Goal: Information Seeking & Learning: Learn about a topic

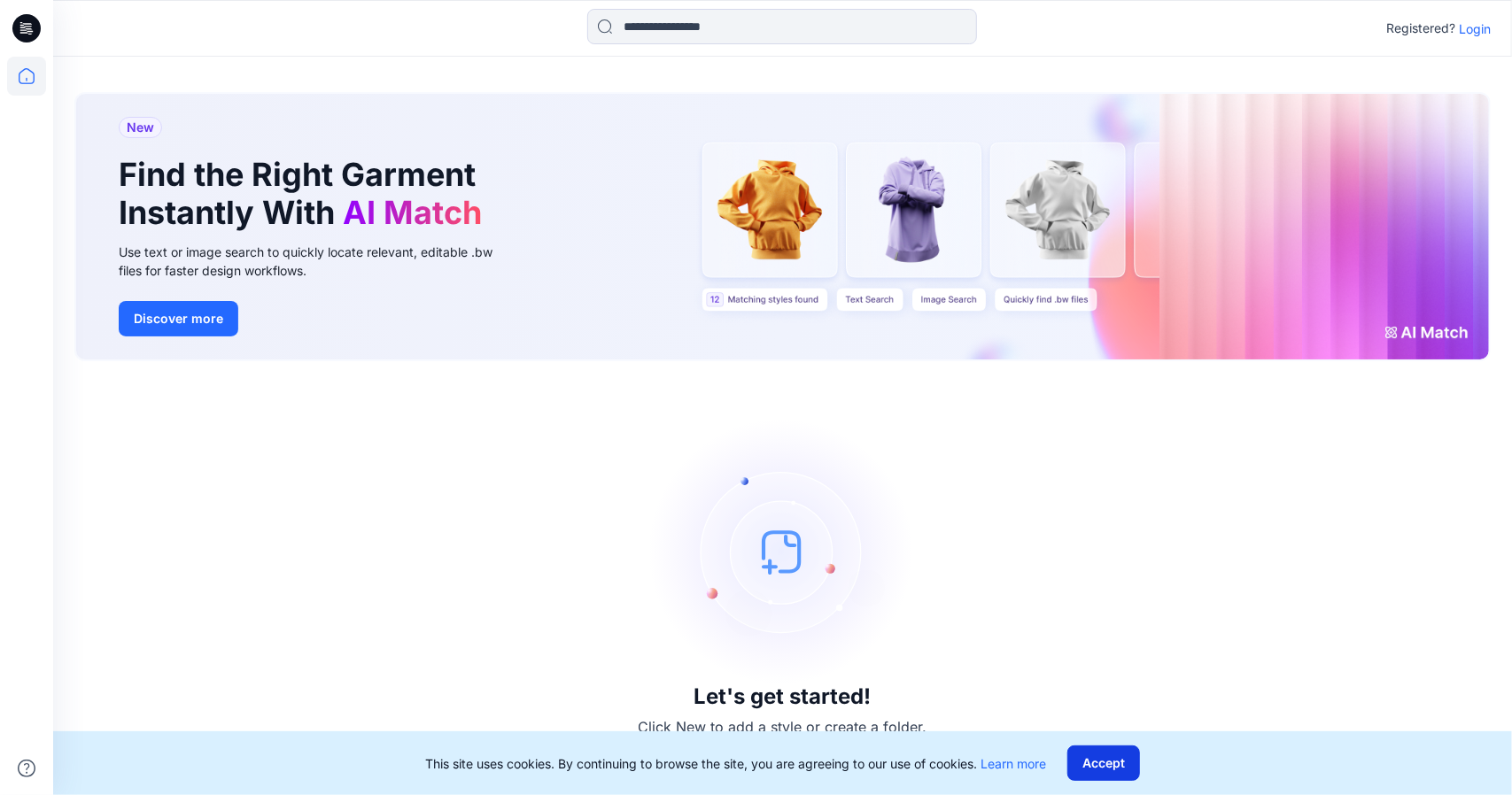
click at [1110, 764] on button "Accept" at bounding box center [1103, 762] width 73 height 35
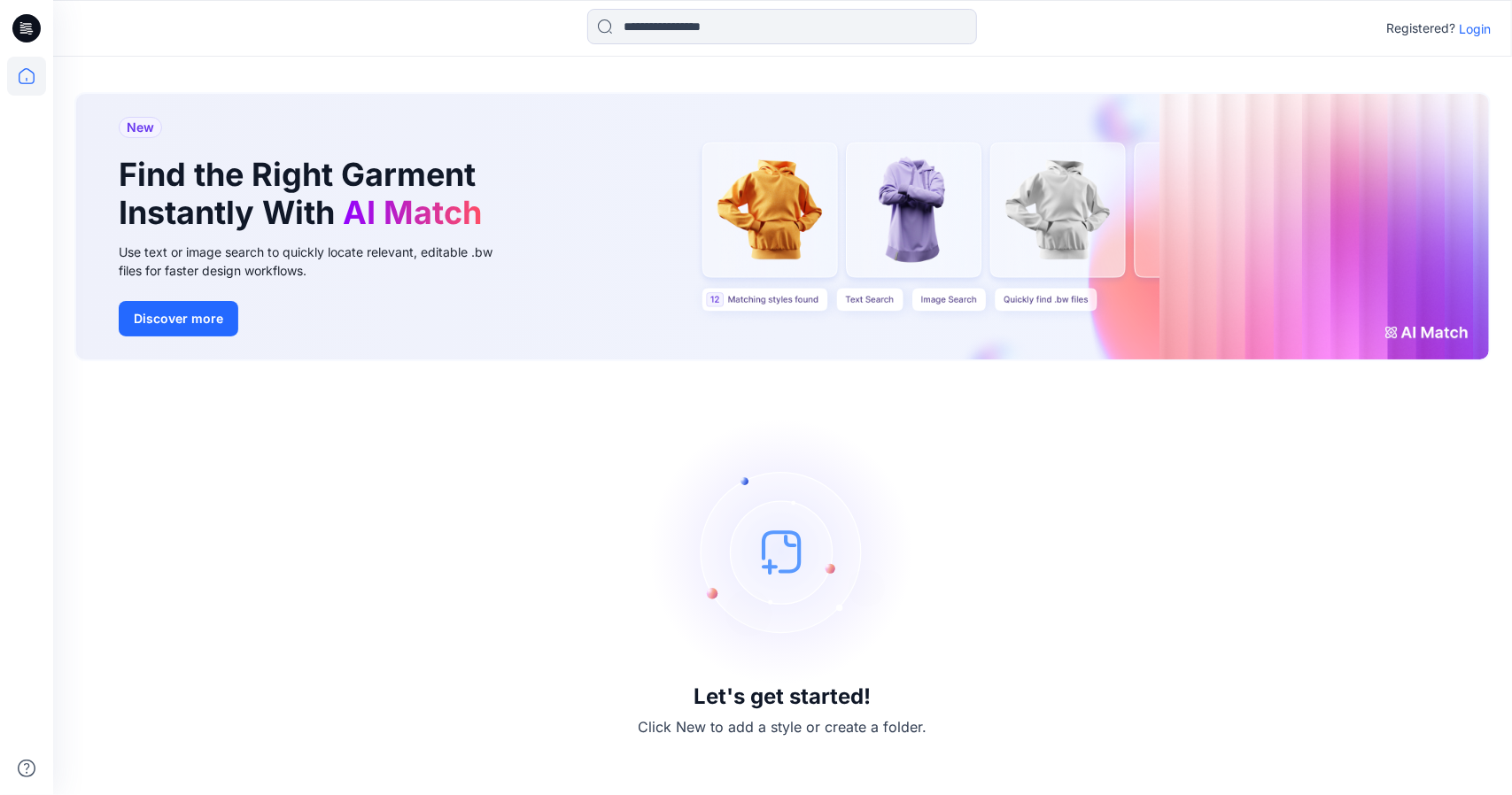
click at [1473, 33] on p "Login" at bounding box center [1474, 28] width 32 height 19
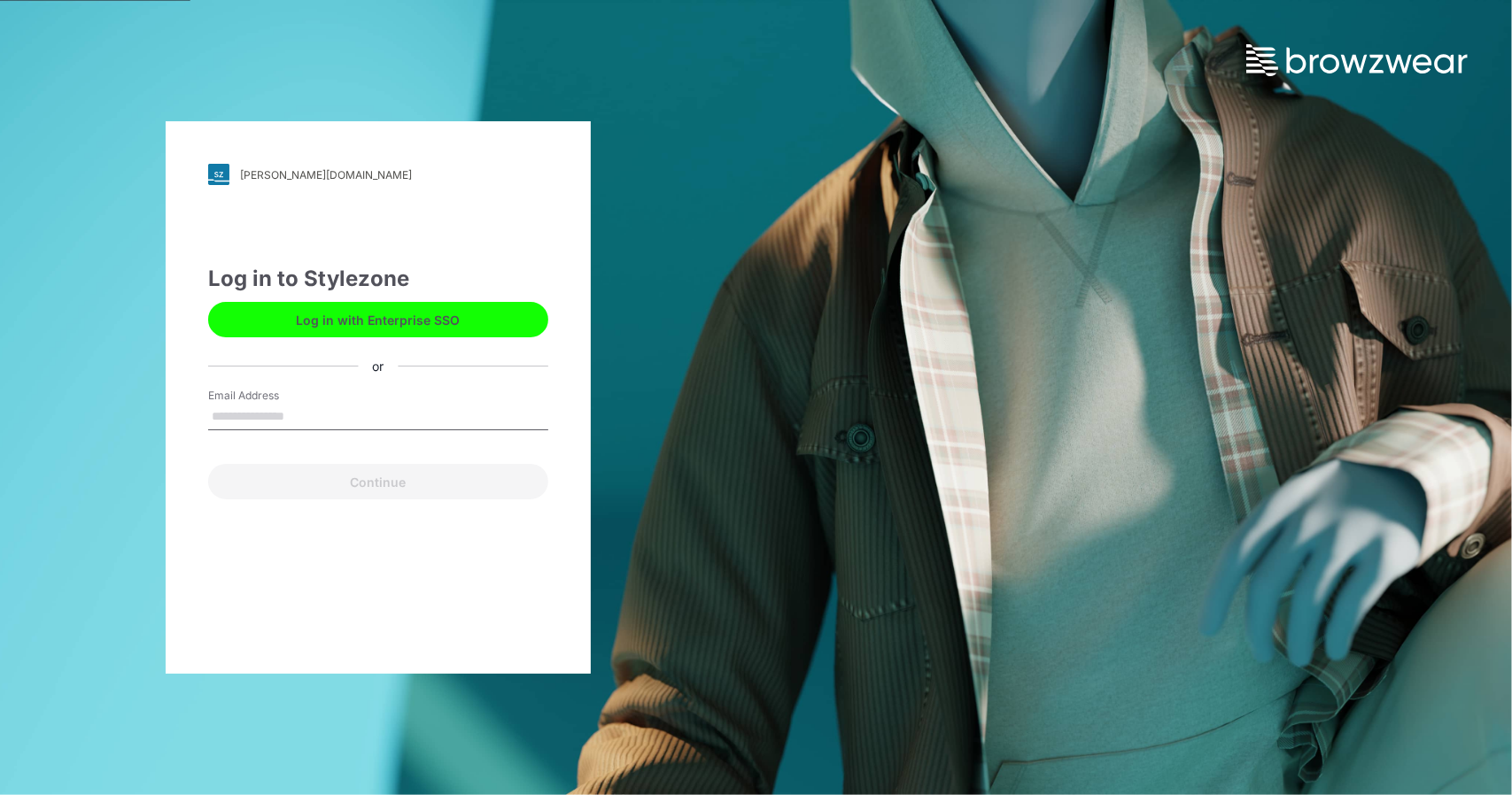
click at [383, 408] on input "Email Address" at bounding box center [378, 416] width 340 height 27
type input "**********"
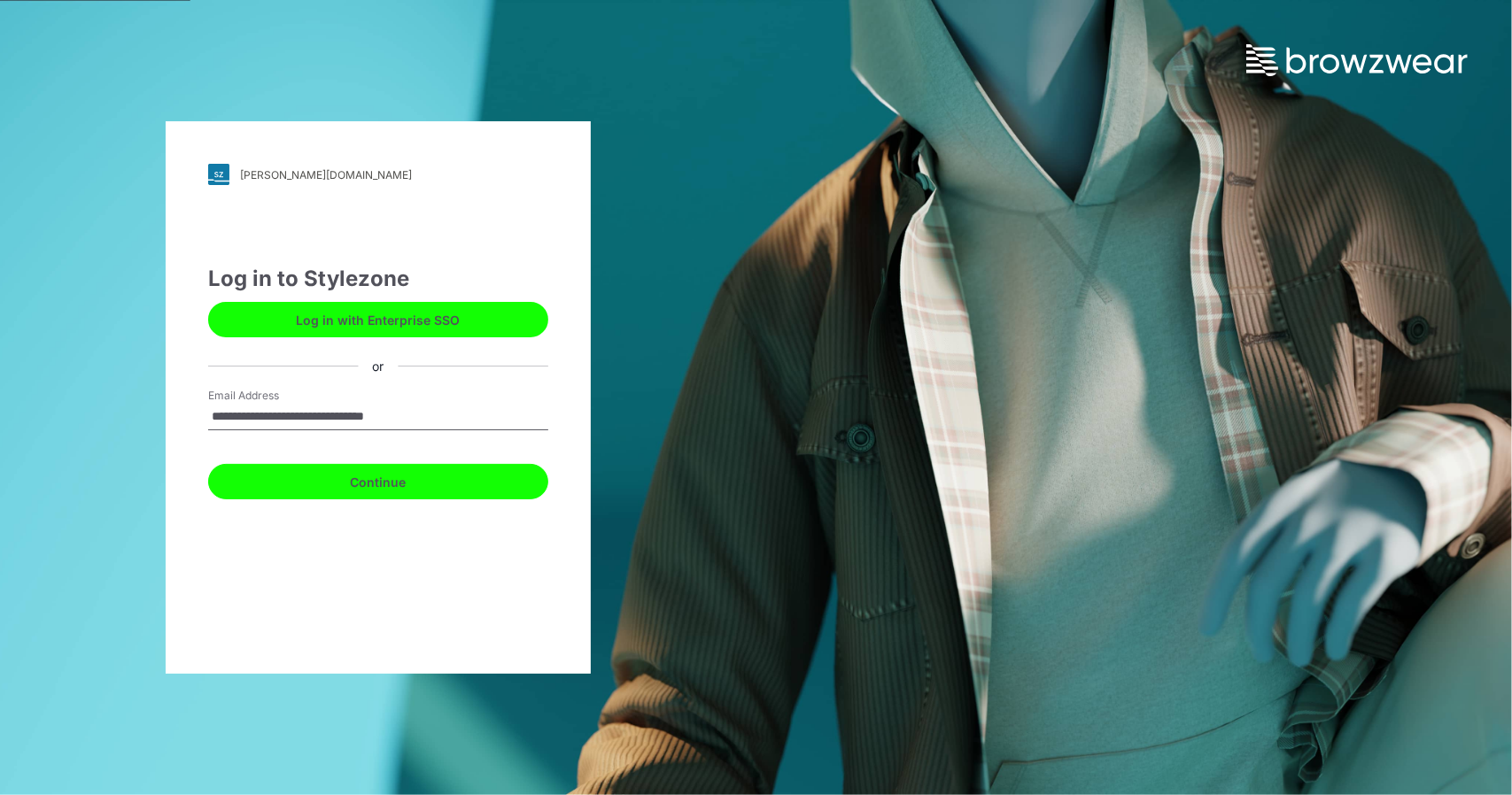
click at [423, 490] on button "Continue" at bounding box center [378, 480] width 340 height 35
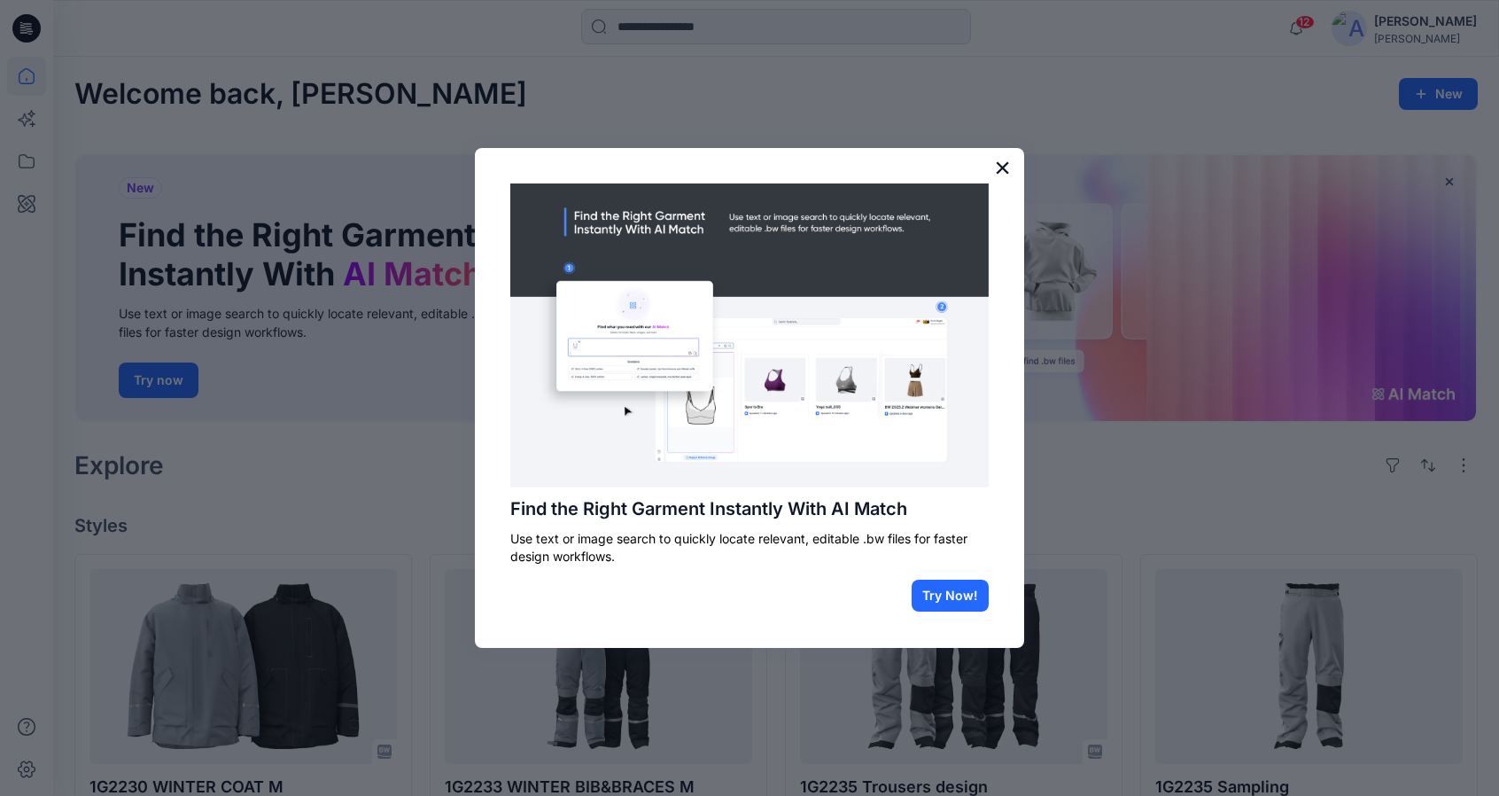
click at [1000, 171] on button "×" at bounding box center [1002, 167] width 17 height 28
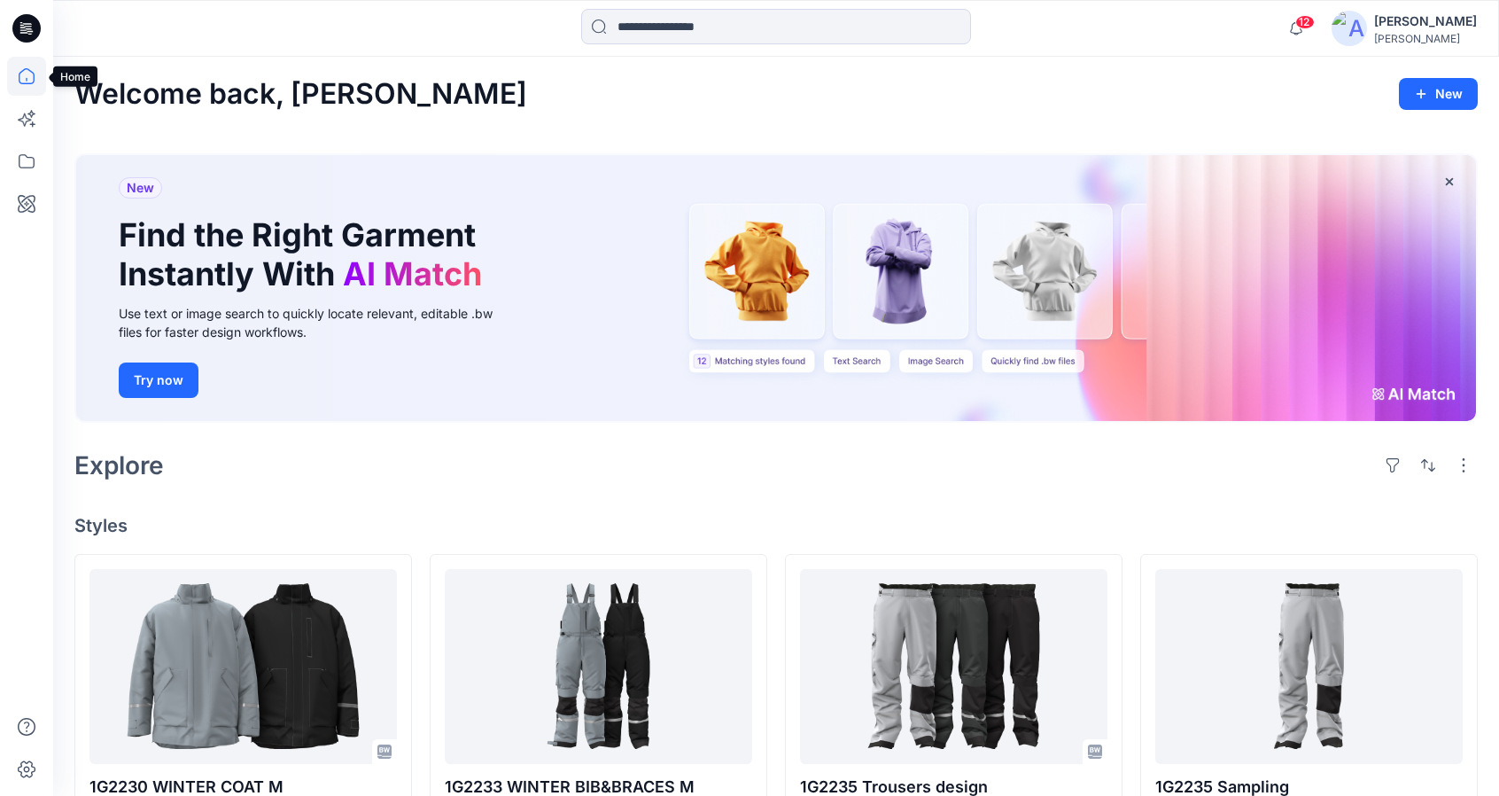
click at [23, 79] on icon at bounding box center [26, 76] width 39 height 39
click at [27, 153] on icon at bounding box center [26, 161] width 39 height 39
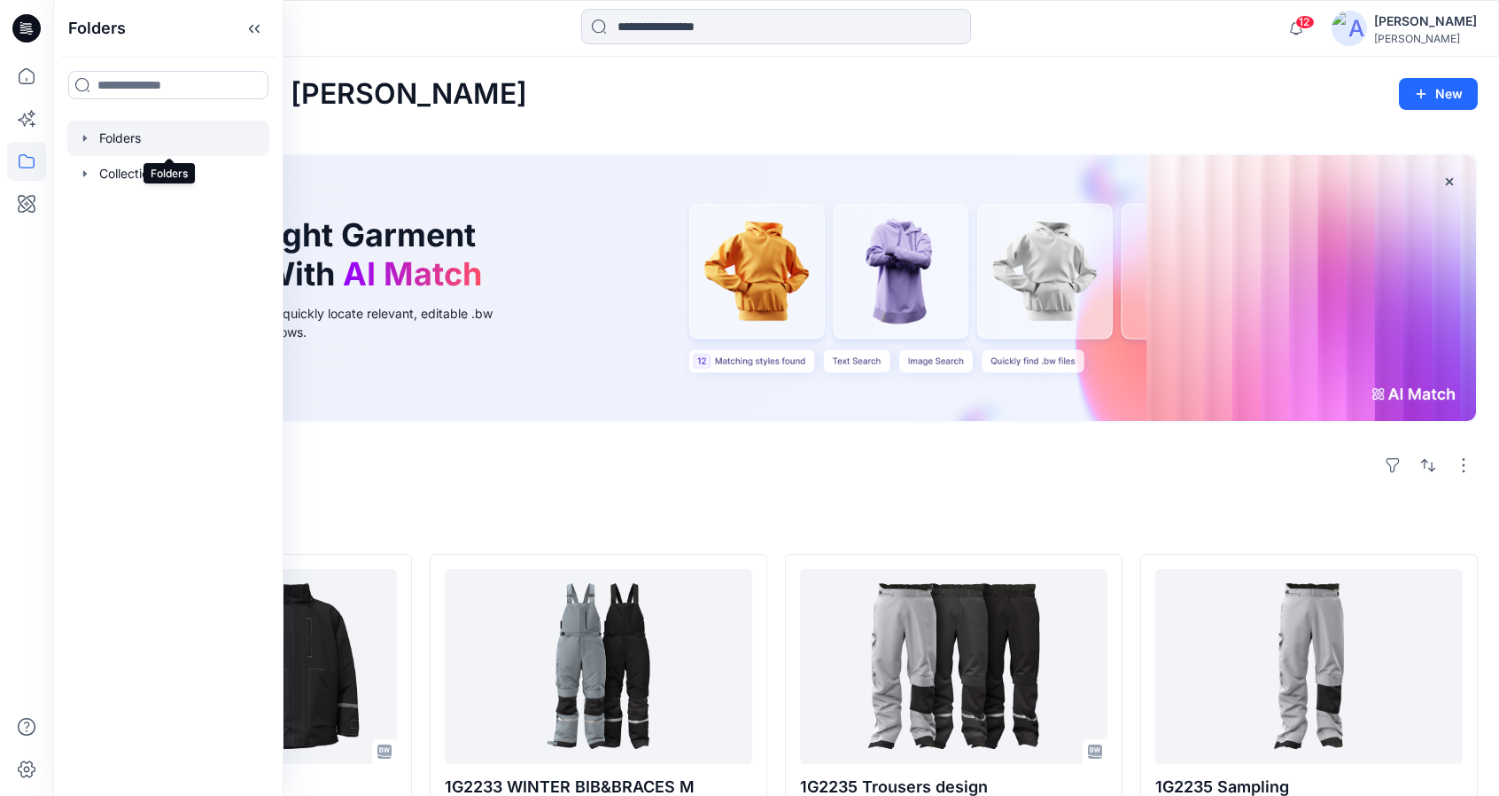
click at [126, 144] on div at bounding box center [168, 138] width 202 height 35
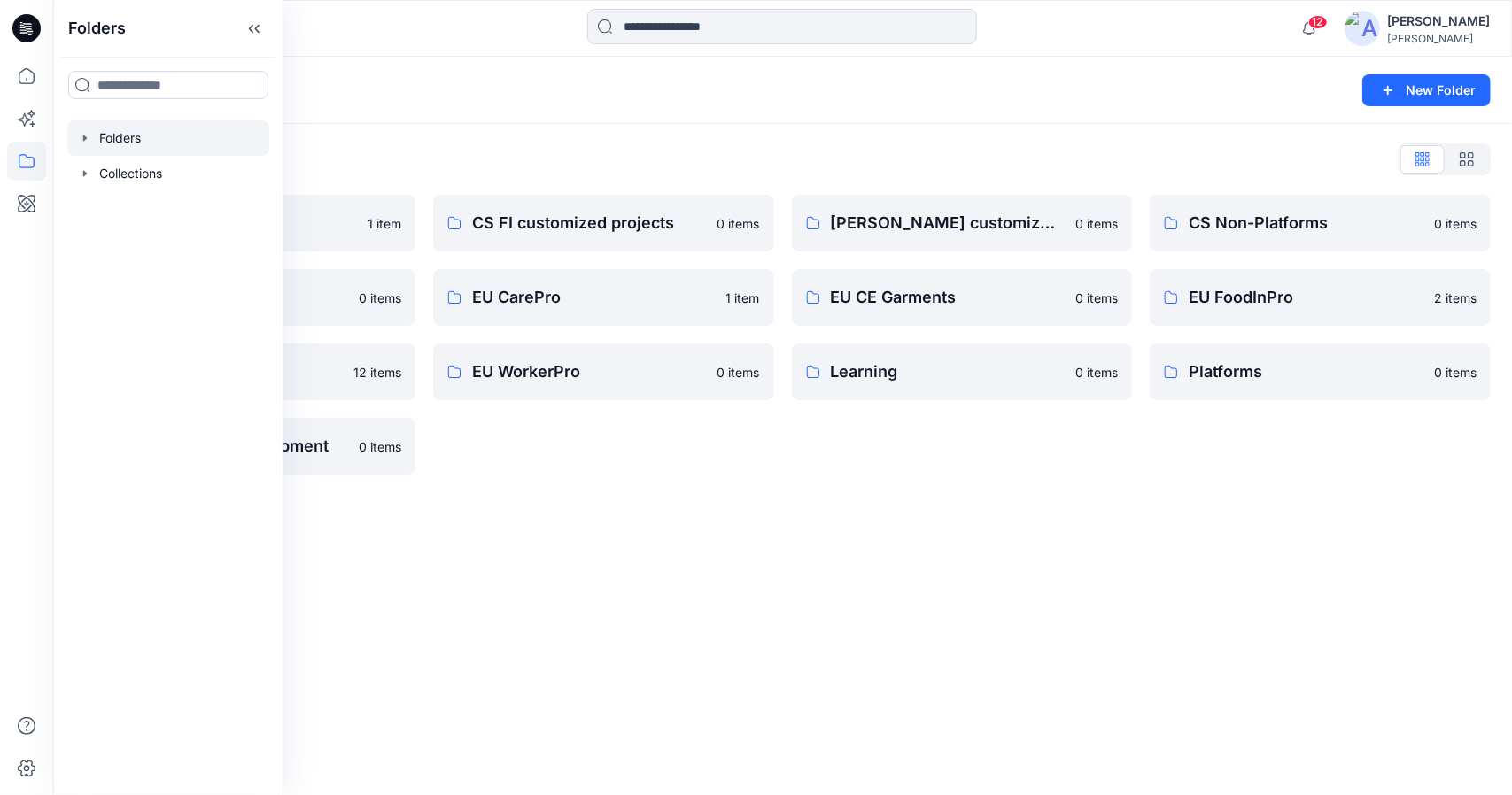
click at [516, 136] on div "Folders List Archive 1 item Digital Assets 0 items EU Knitwear 12 items WWS Pro…" at bounding box center [781, 310] width 1458 height 372
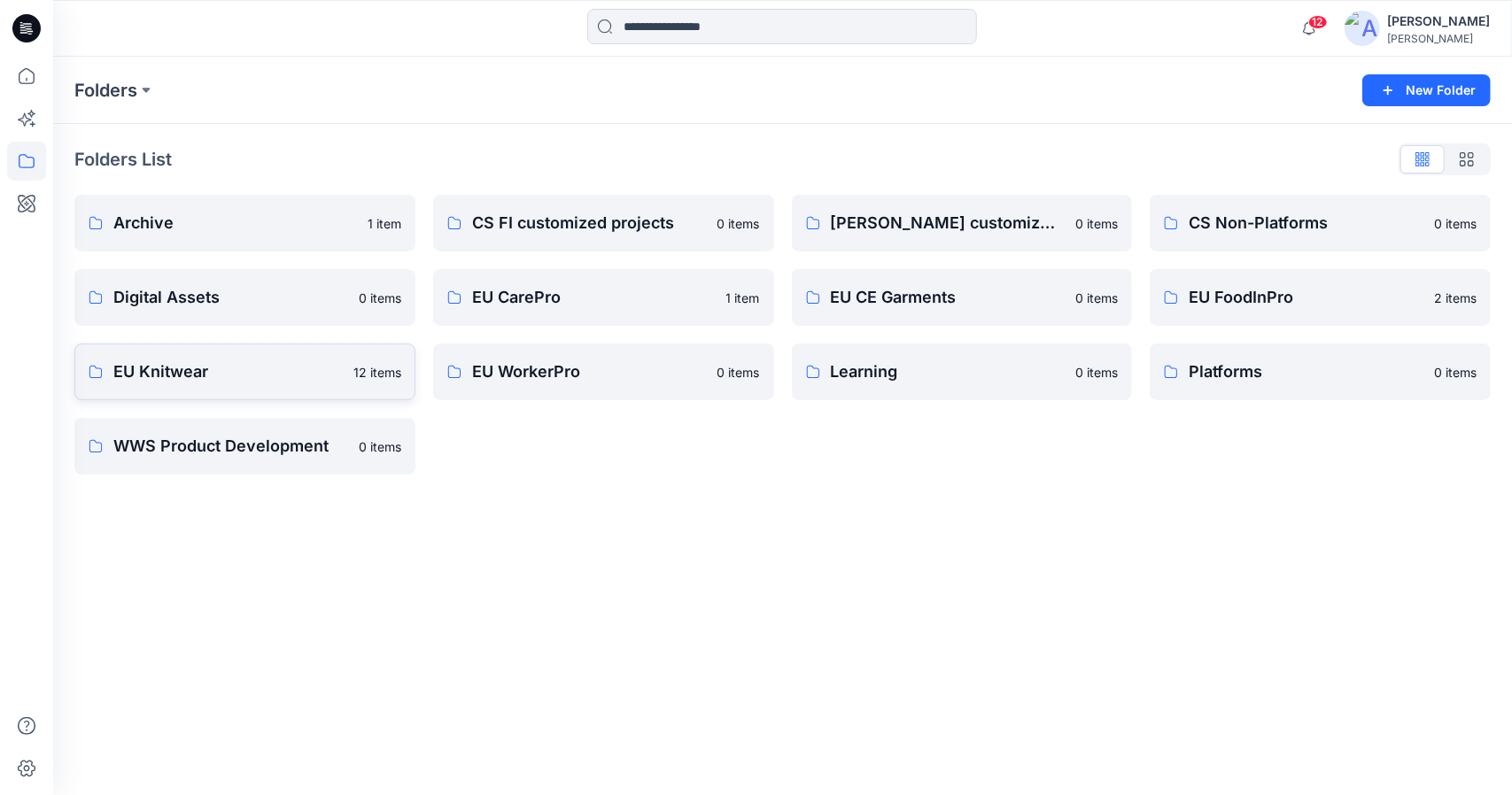
click at [160, 375] on p "EU Knitwear" at bounding box center [228, 372] width 230 height 25
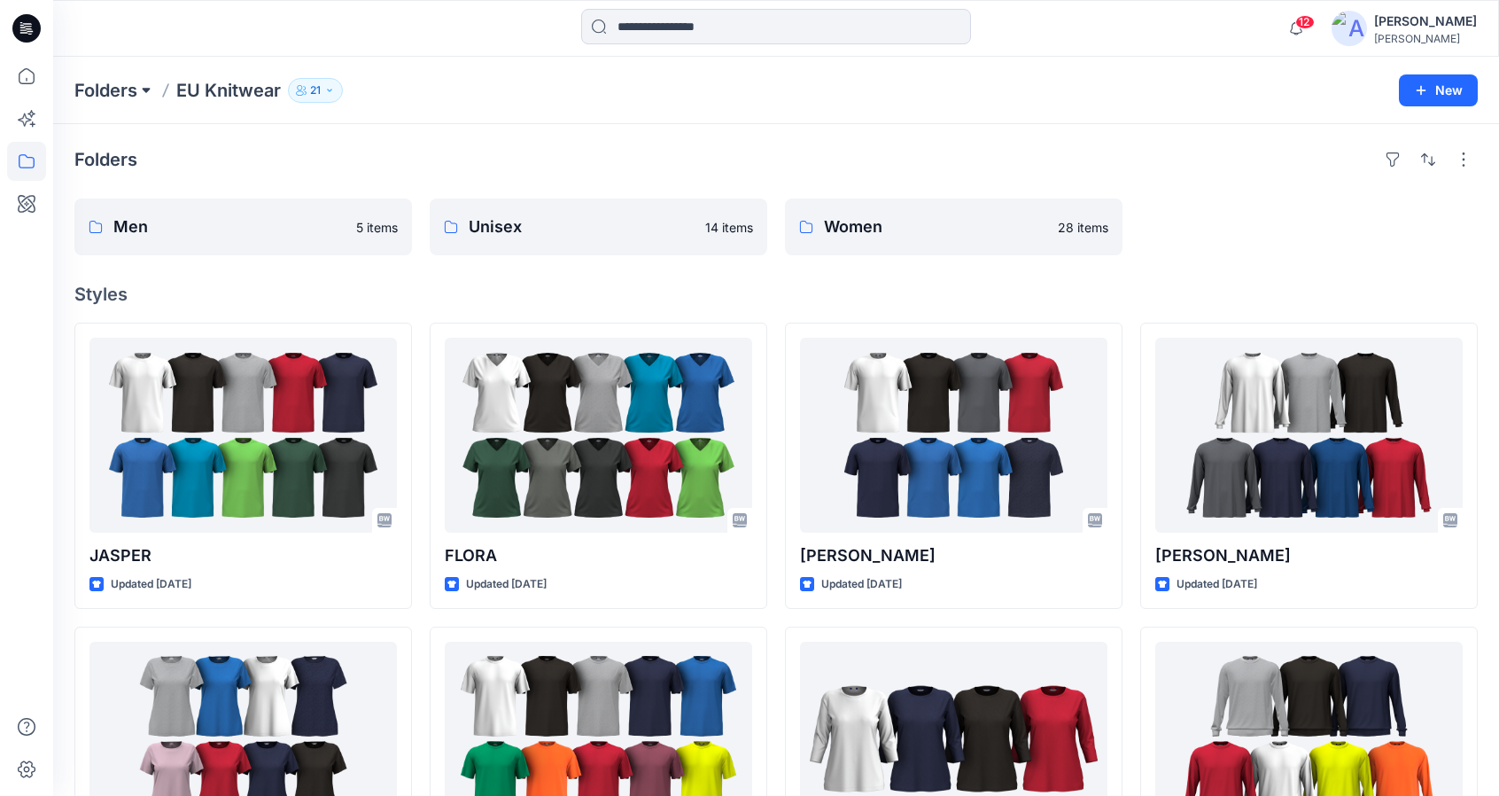
click at [149, 88] on button at bounding box center [146, 90] width 18 height 25
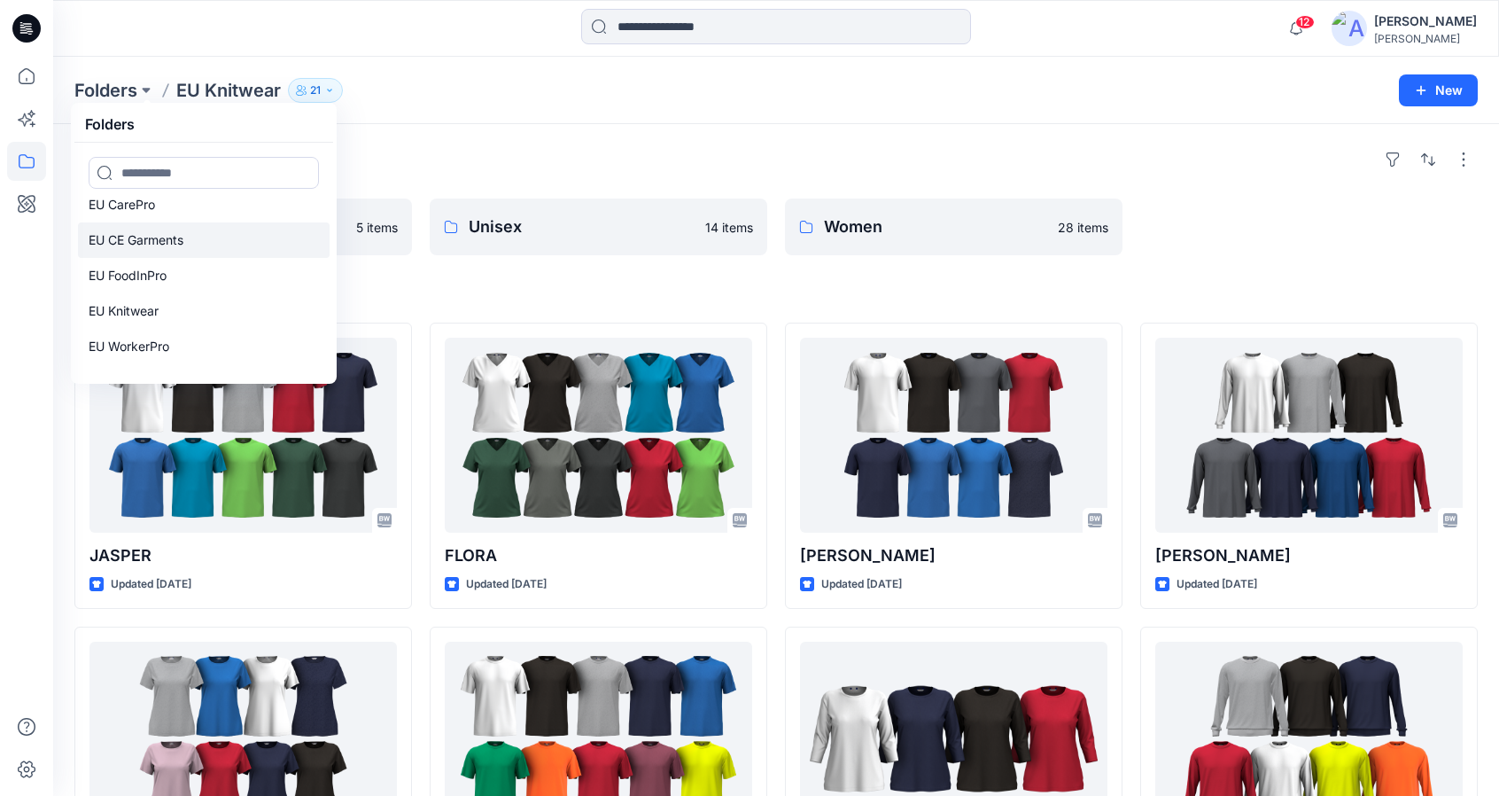
scroll to position [284, 0]
click at [175, 255] on link "EU WorkerPro" at bounding box center [204, 252] width 252 height 35
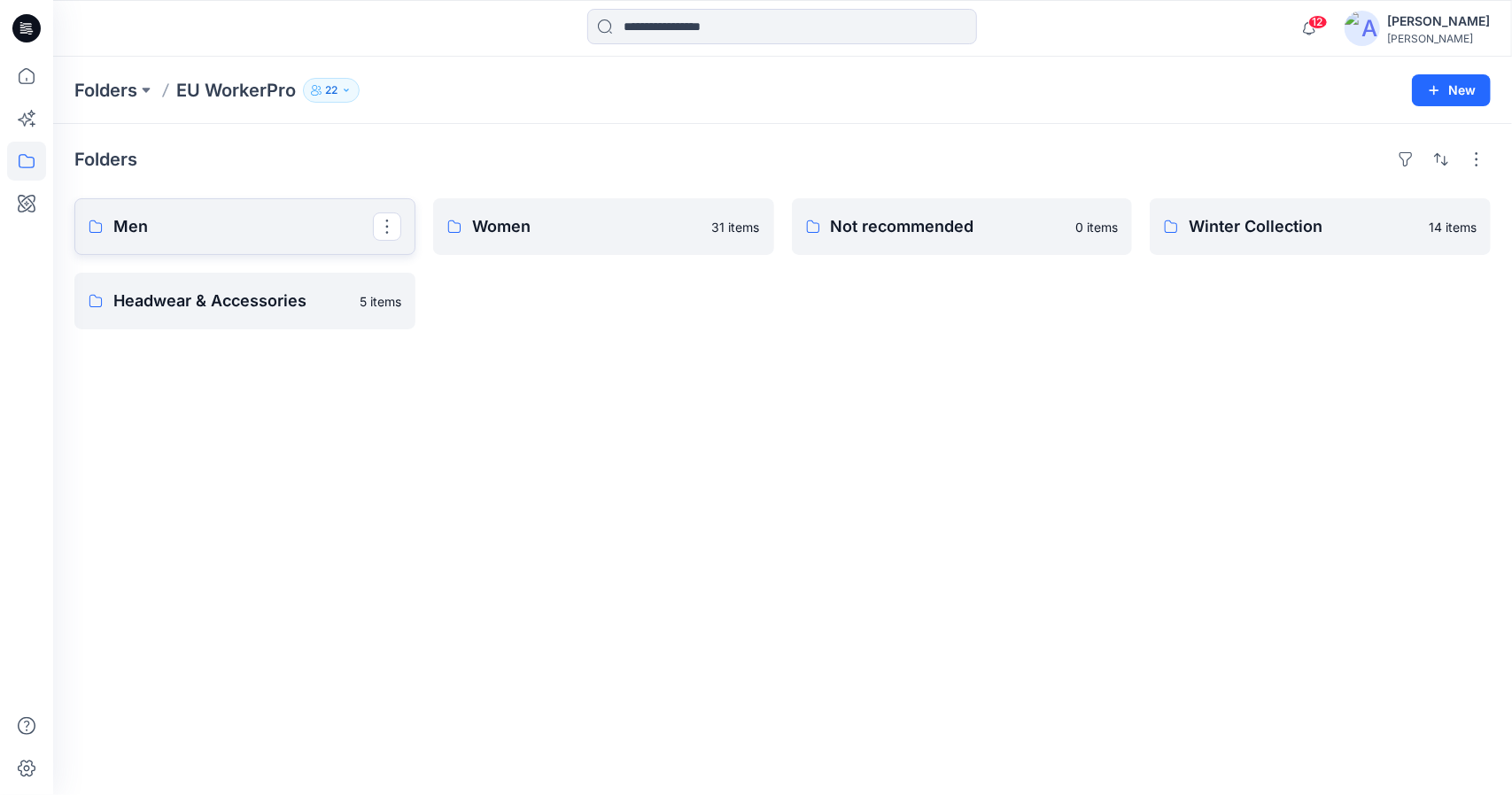
click at [188, 233] on p "Men" at bounding box center [243, 226] width 260 height 25
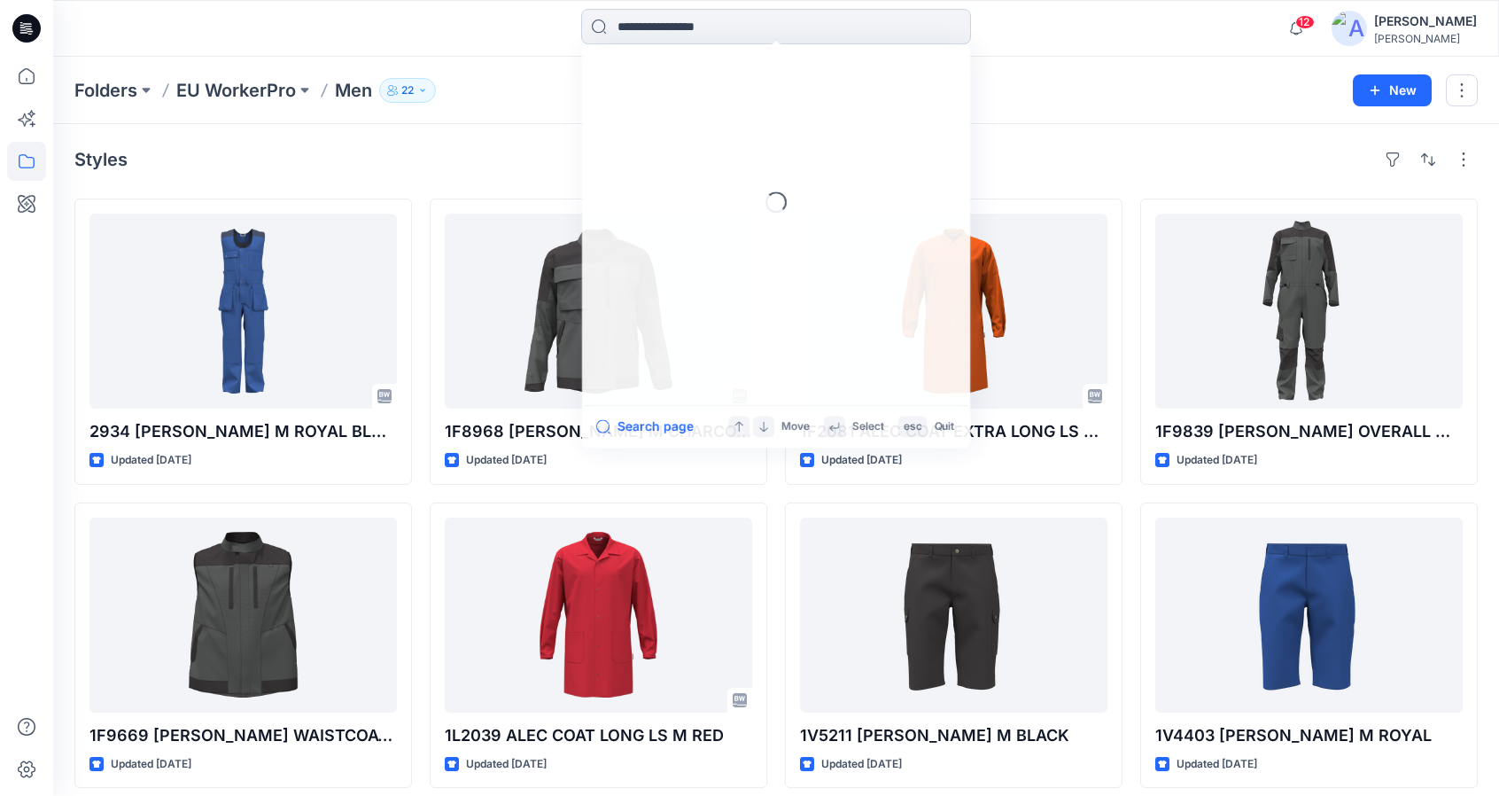
click at [684, 36] on input at bounding box center [776, 26] width 390 height 35
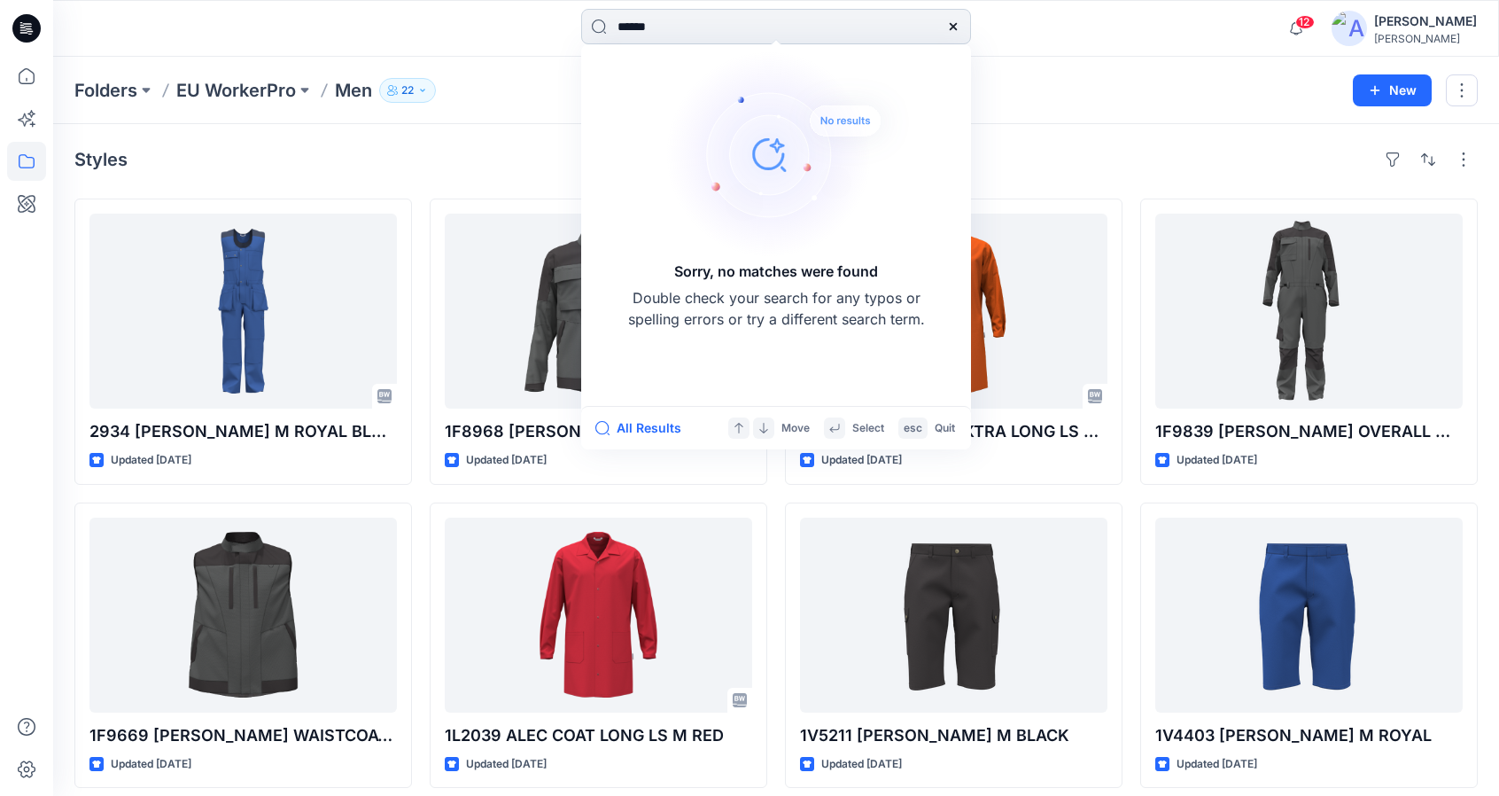
type input "******"
click at [235, 89] on p "EU WorkerPro" at bounding box center [236, 90] width 120 height 25
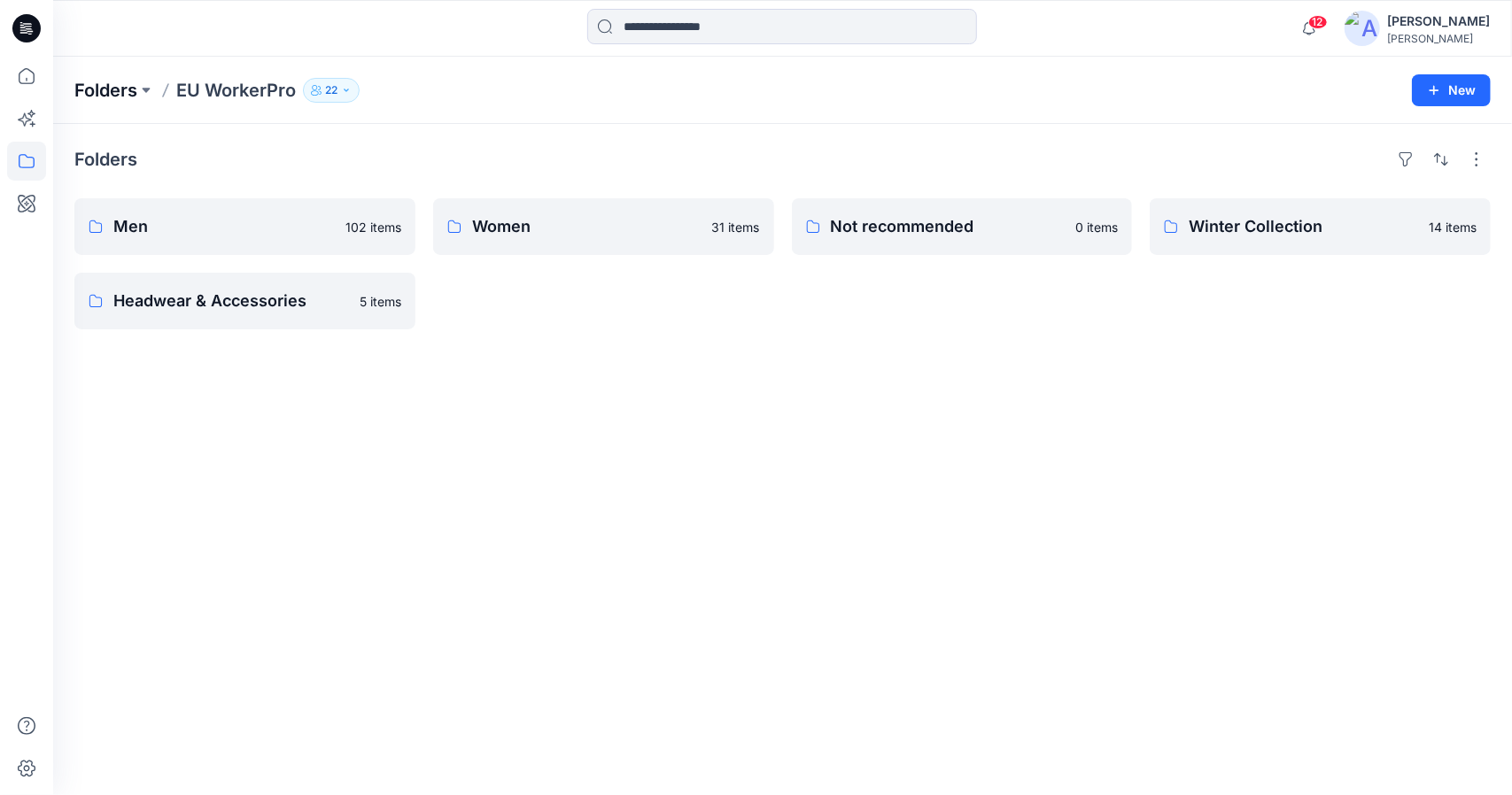
click at [99, 92] on p "Folders" at bounding box center [105, 90] width 63 height 25
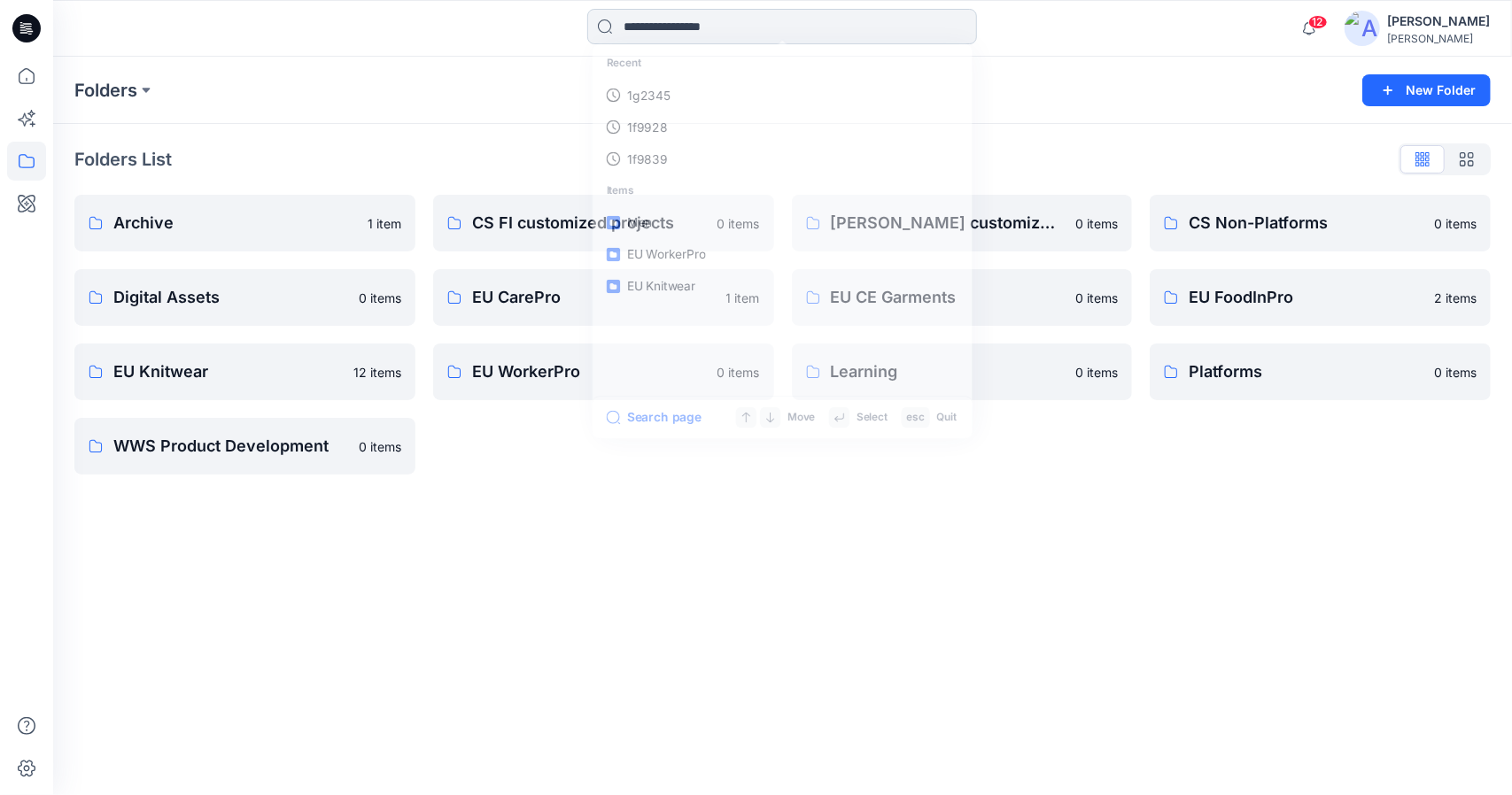
click at [699, 26] on input at bounding box center [782, 26] width 390 height 35
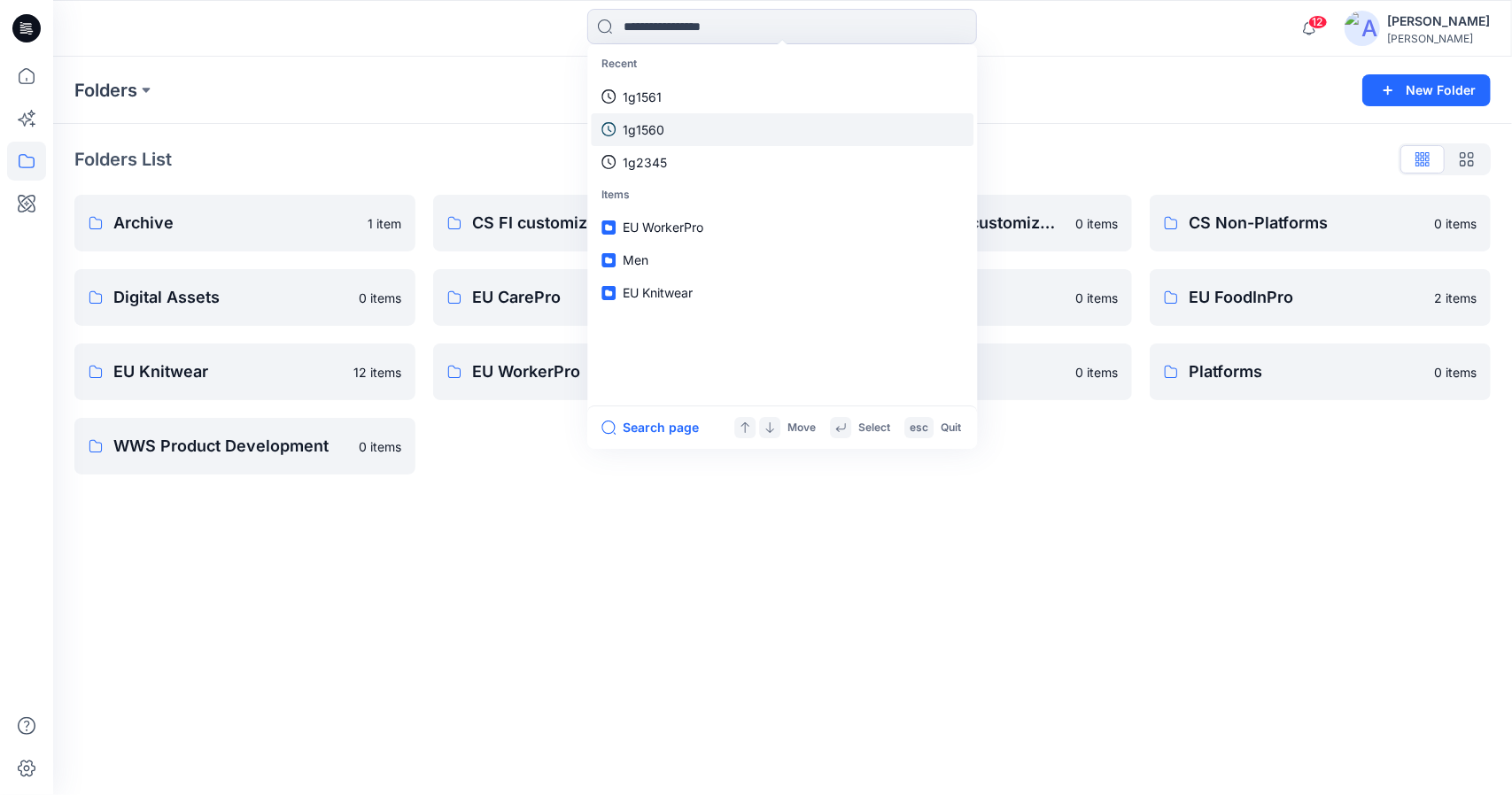
click at [688, 127] on link "1g1560" at bounding box center [781, 129] width 383 height 33
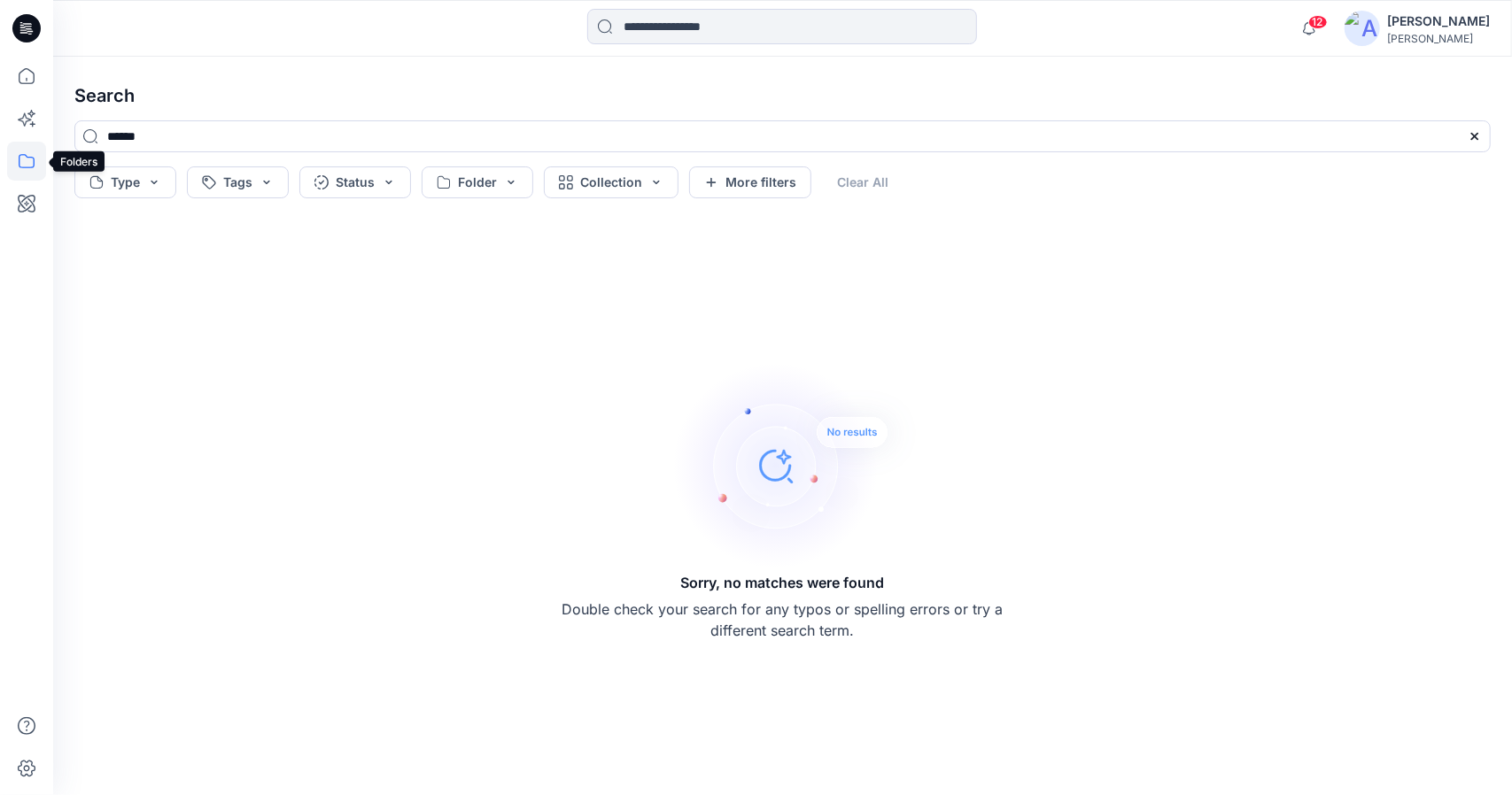
click at [16, 161] on icon at bounding box center [26, 161] width 39 height 39
click at [119, 180] on div at bounding box center [168, 173] width 202 height 35
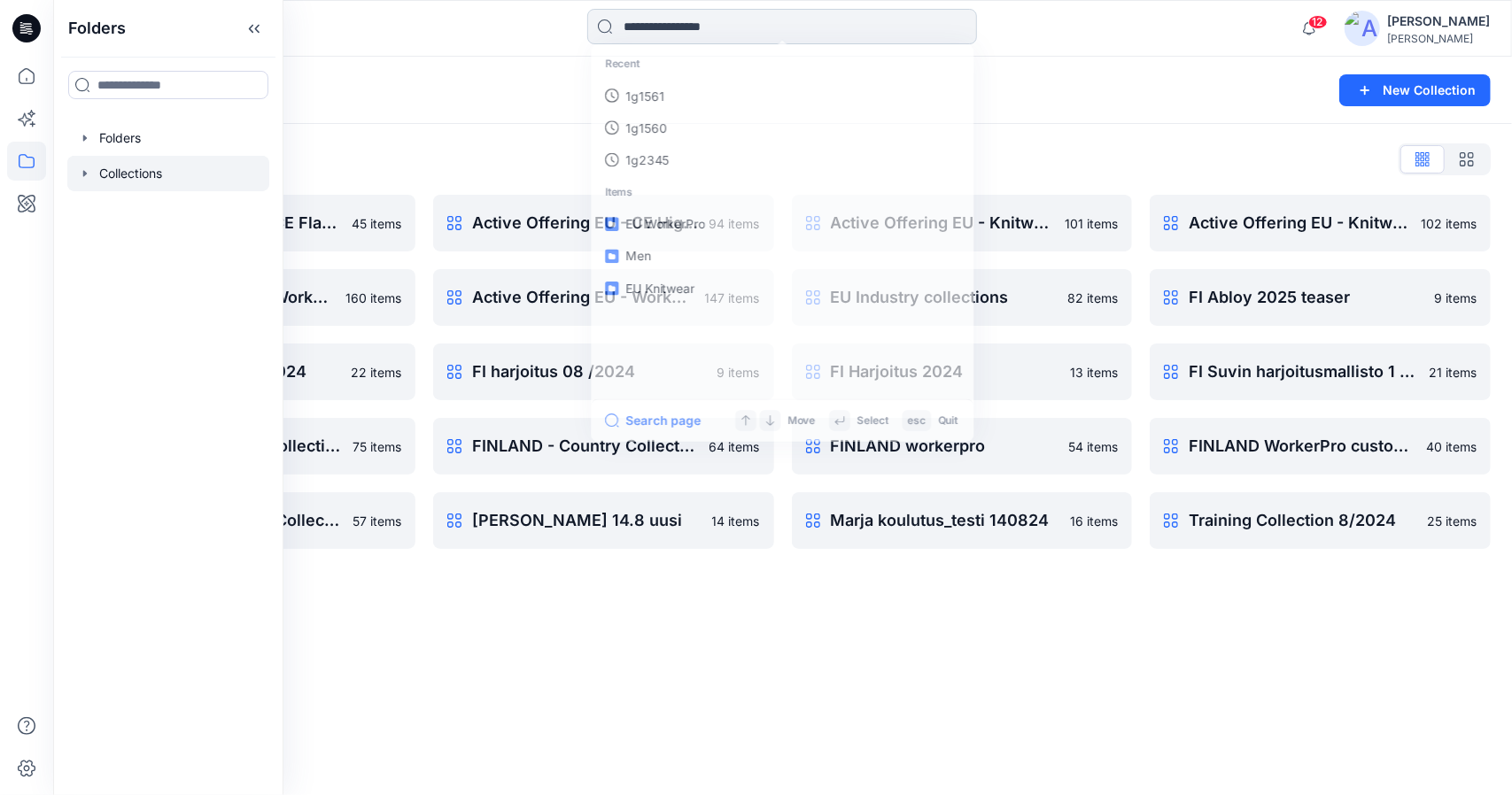
click at [675, 31] on input at bounding box center [782, 26] width 390 height 35
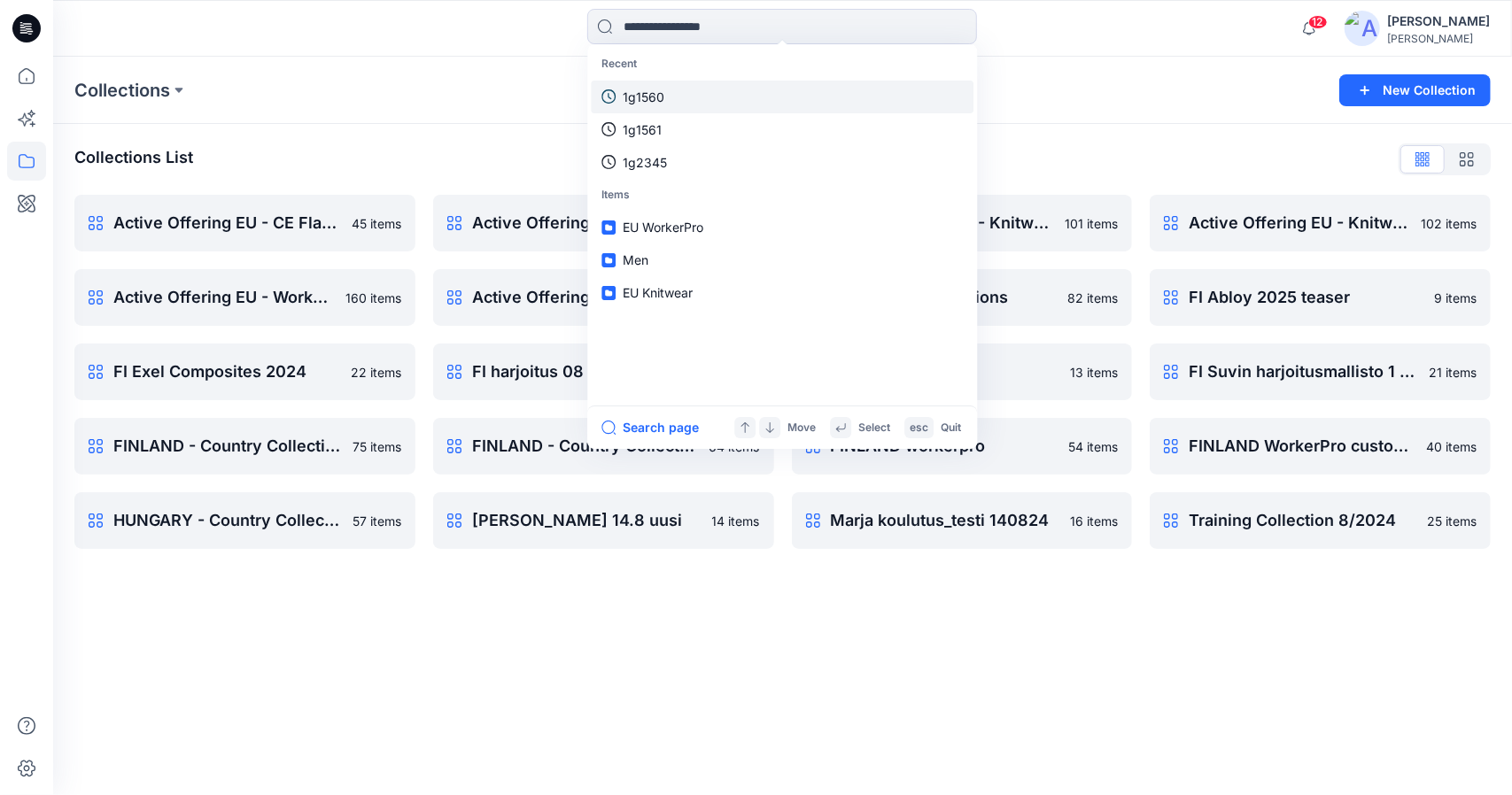
click at [652, 89] on p "1g1560" at bounding box center [644, 97] width 42 height 19
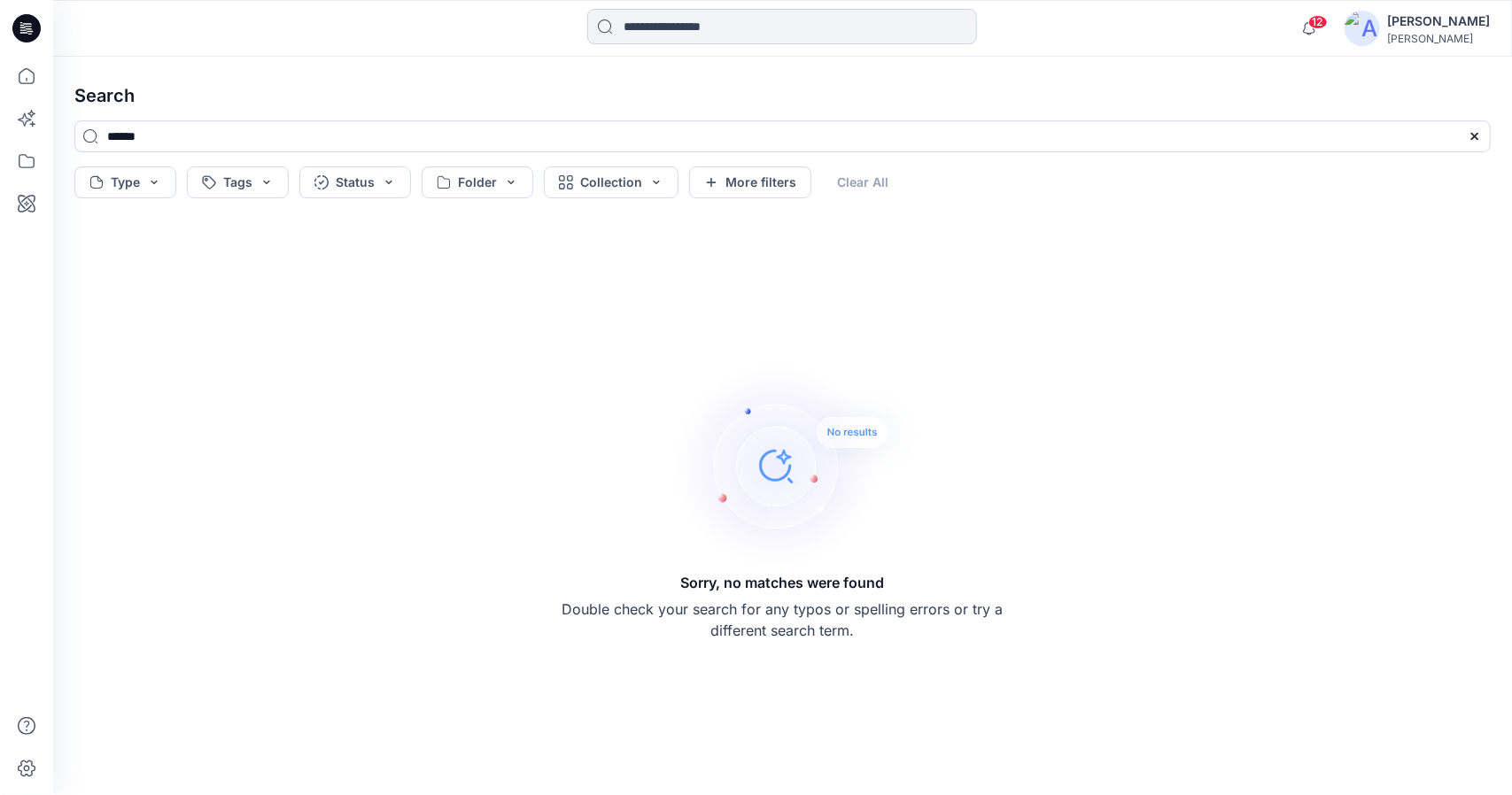
click at [668, 32] on input at bounding box center [782, 26] width 390 height 35
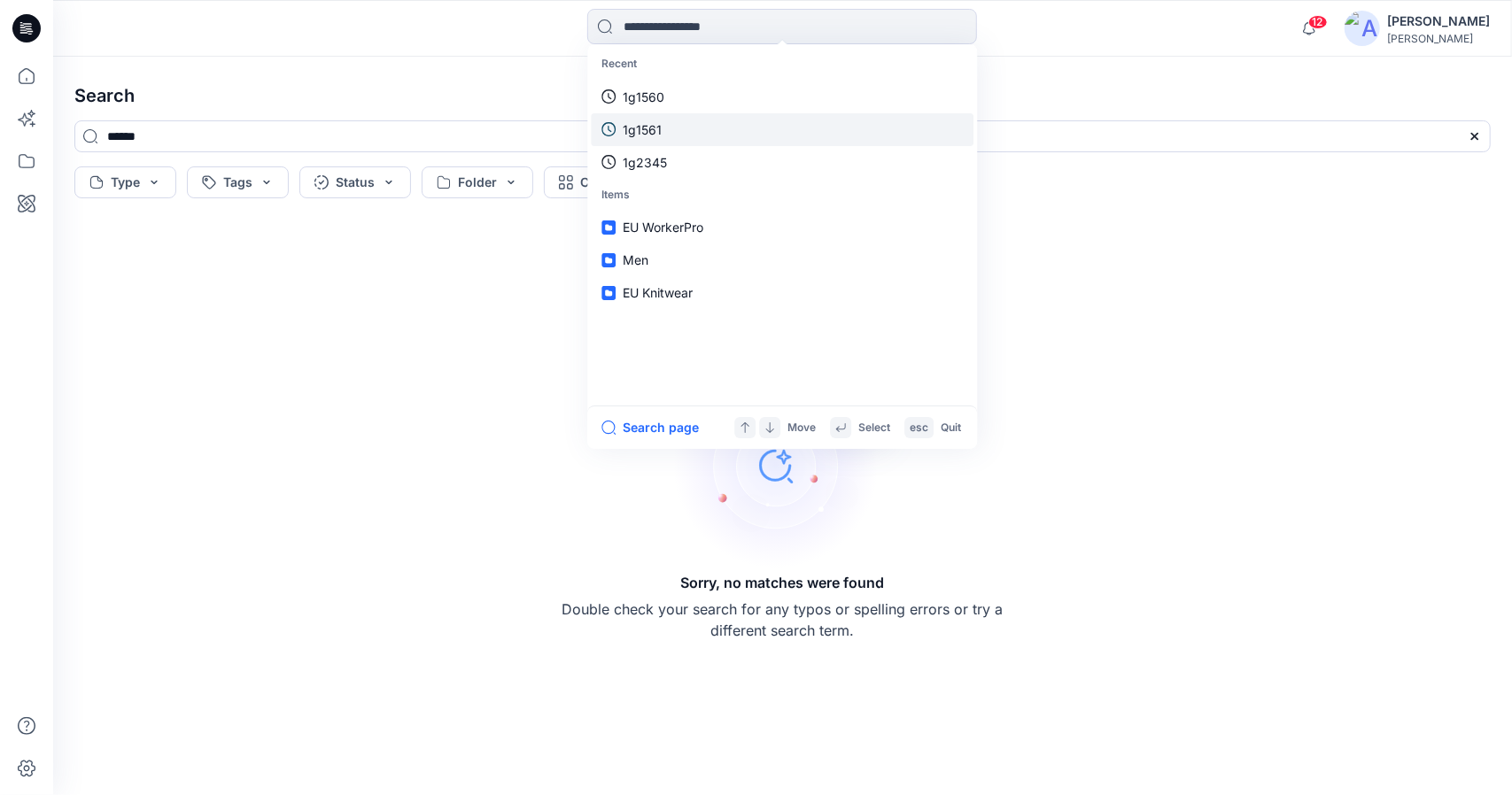
click at [663, 123] on link "1g1561" at bounding box center [781, 129] width 383 height 33
type input "******"
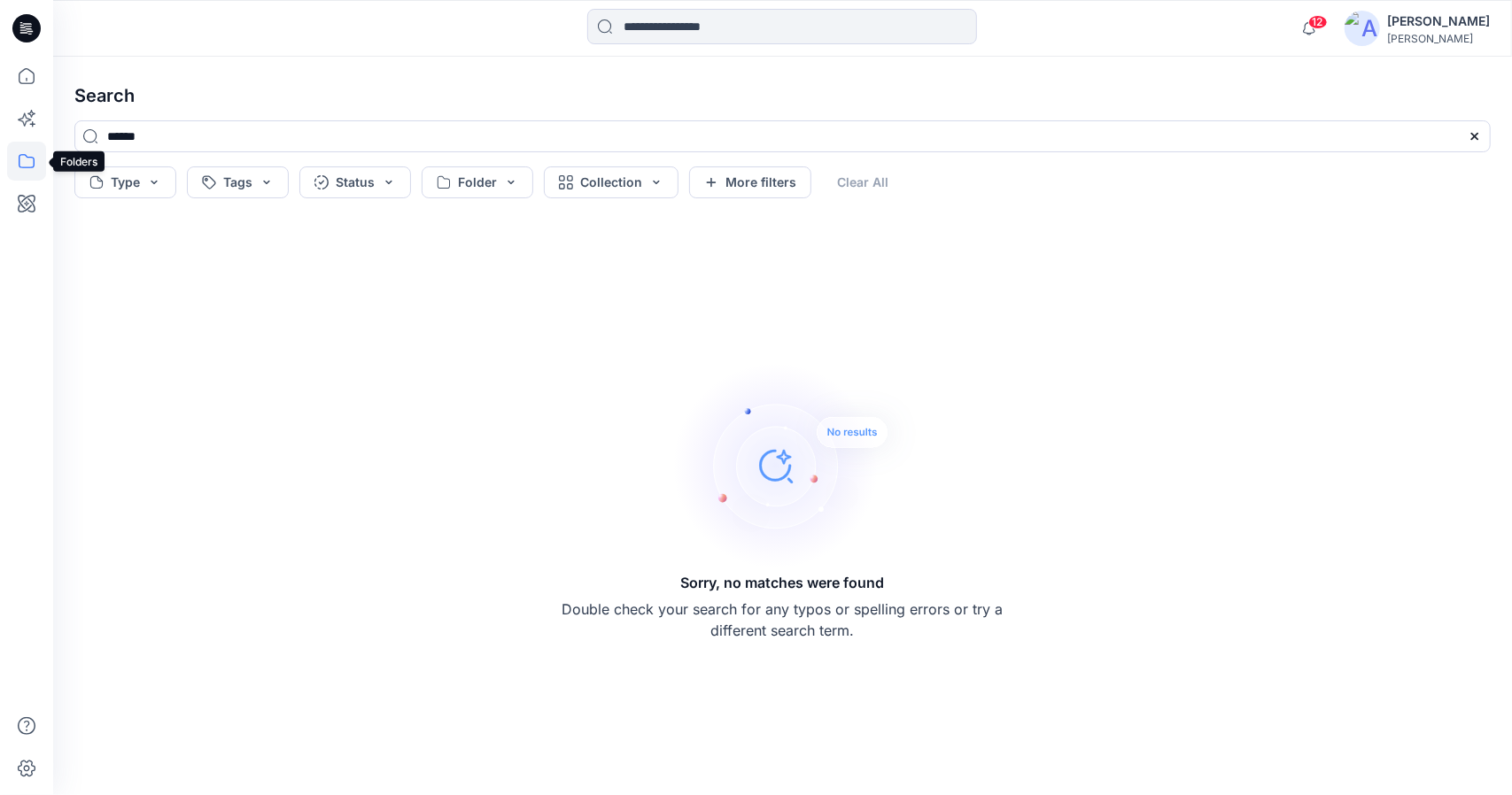
click at [19, 164] on icon at bounding box center [27, 161] width 16 height 14
click at [149, 142] on div at bounding box center [168, 138] width 202 height 35
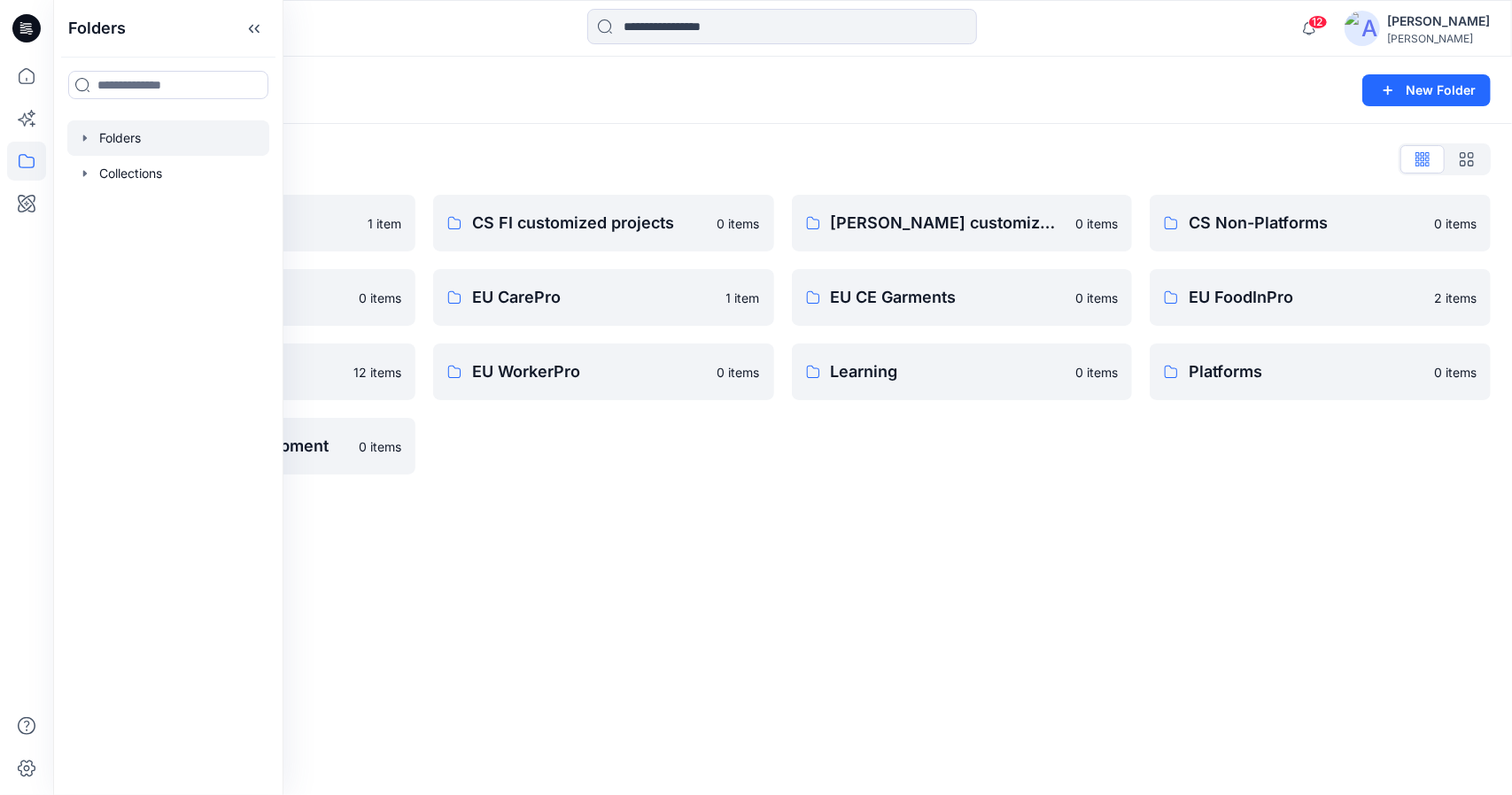
click at [546, 493] on div "Folders List Archive 1 item Digital Assets 0 items EU Knitwear 12 items WWS Pro…" at bounding box center [781, 310] width 1458 height 372
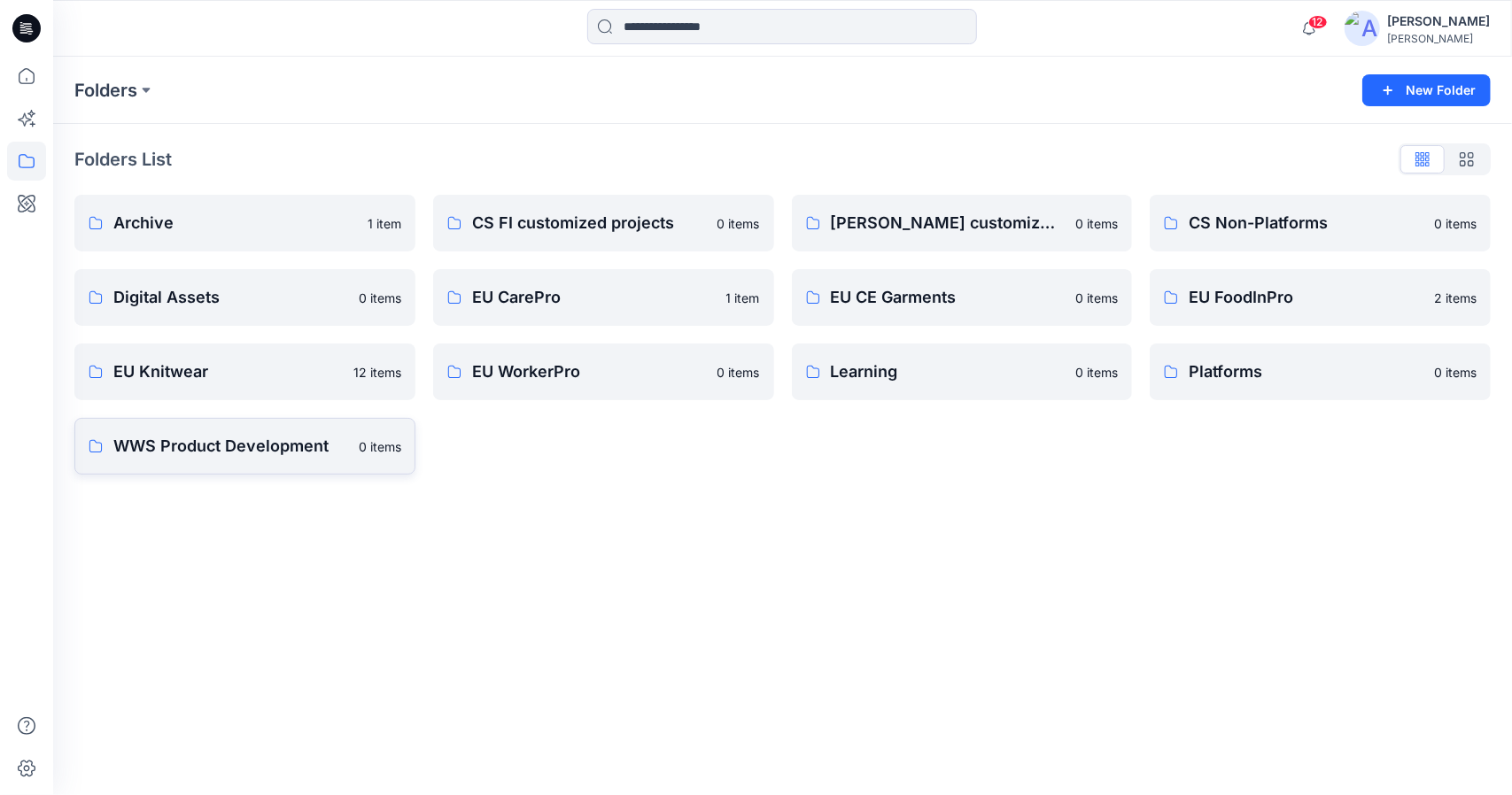
click at [243, 448] on p "WWS Product Development" at bounding box center [230, 445] width 235 height 25
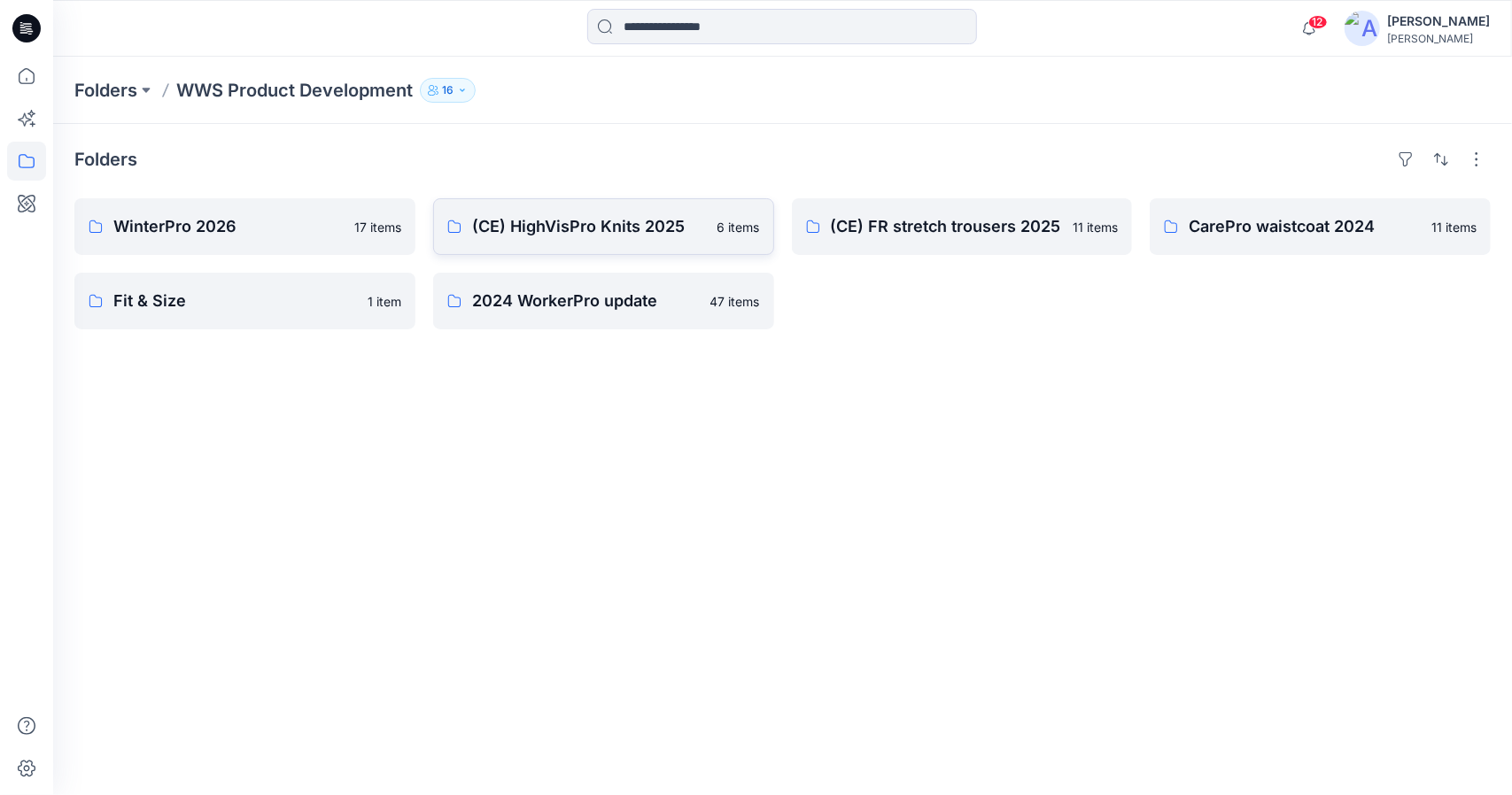
click at [571, 230] on p "(CE) HighVisPro Knits 2025" at bounding box center [589, 226] width 235 height 25
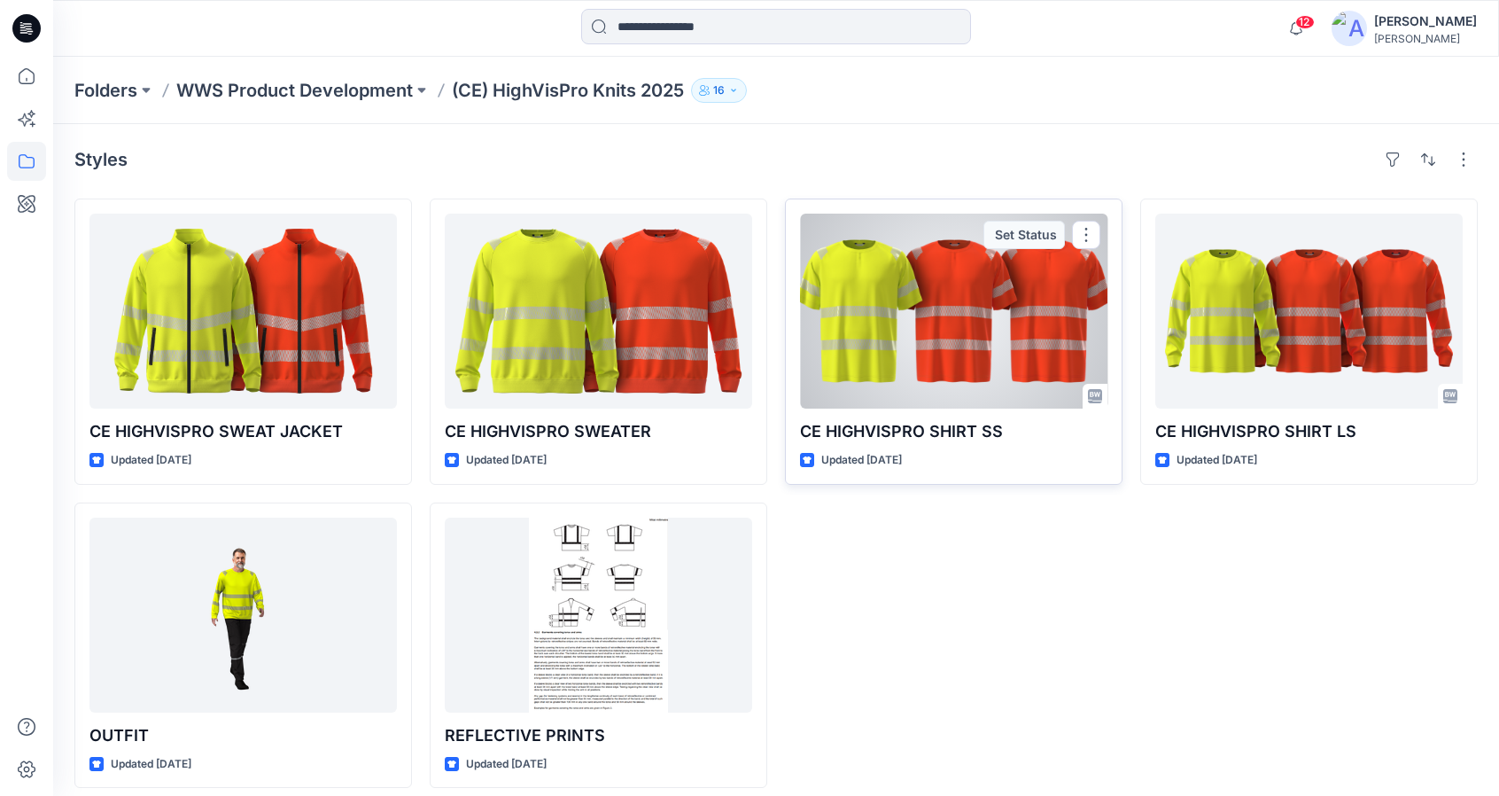
click at [950, 316] on div at bounding box center [953, 311] width 307 height 195
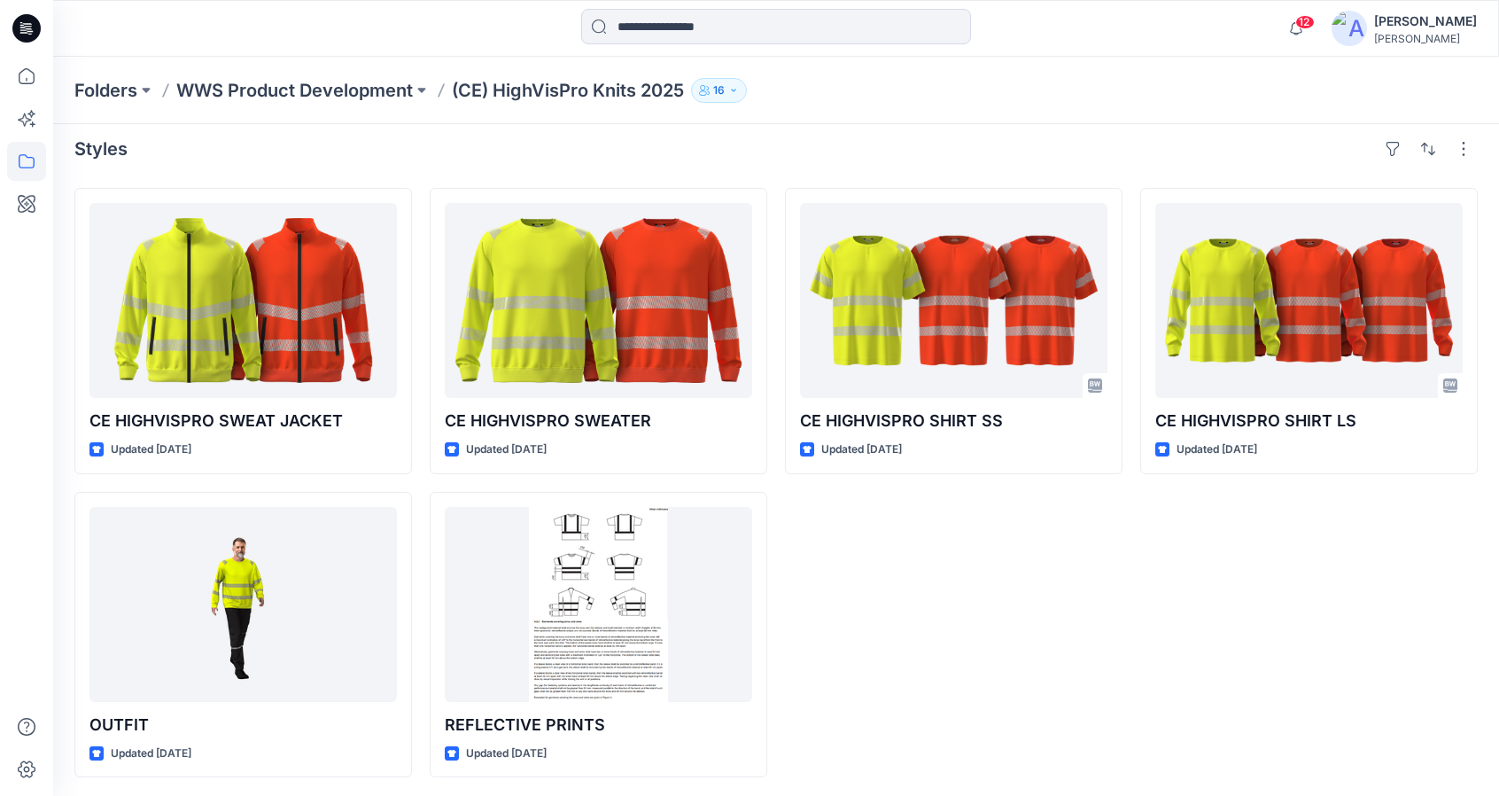
scroll to position [12, 0]
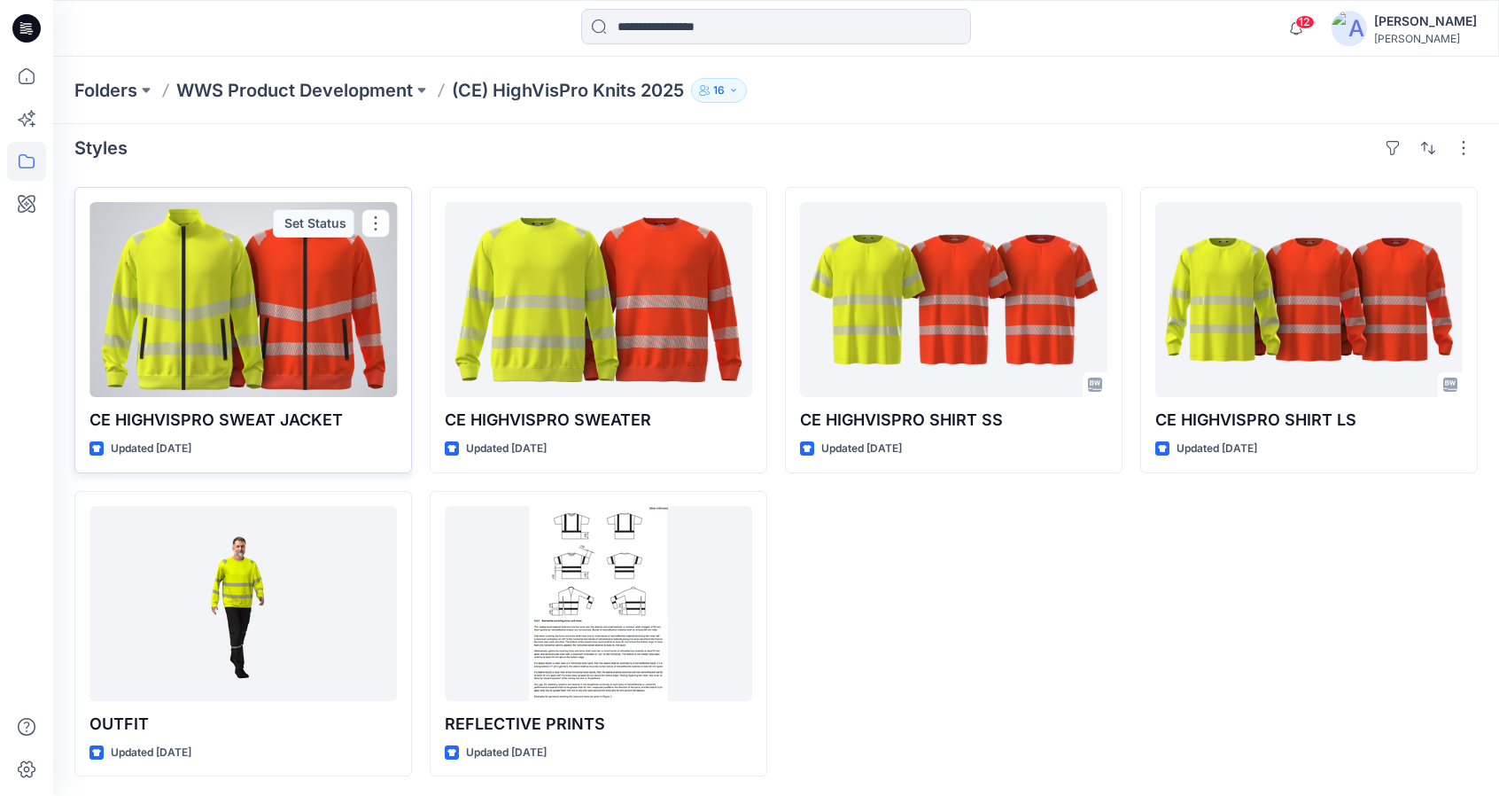
click at [255, 348] on div at bounding box center [242, 299] width 307 height 195
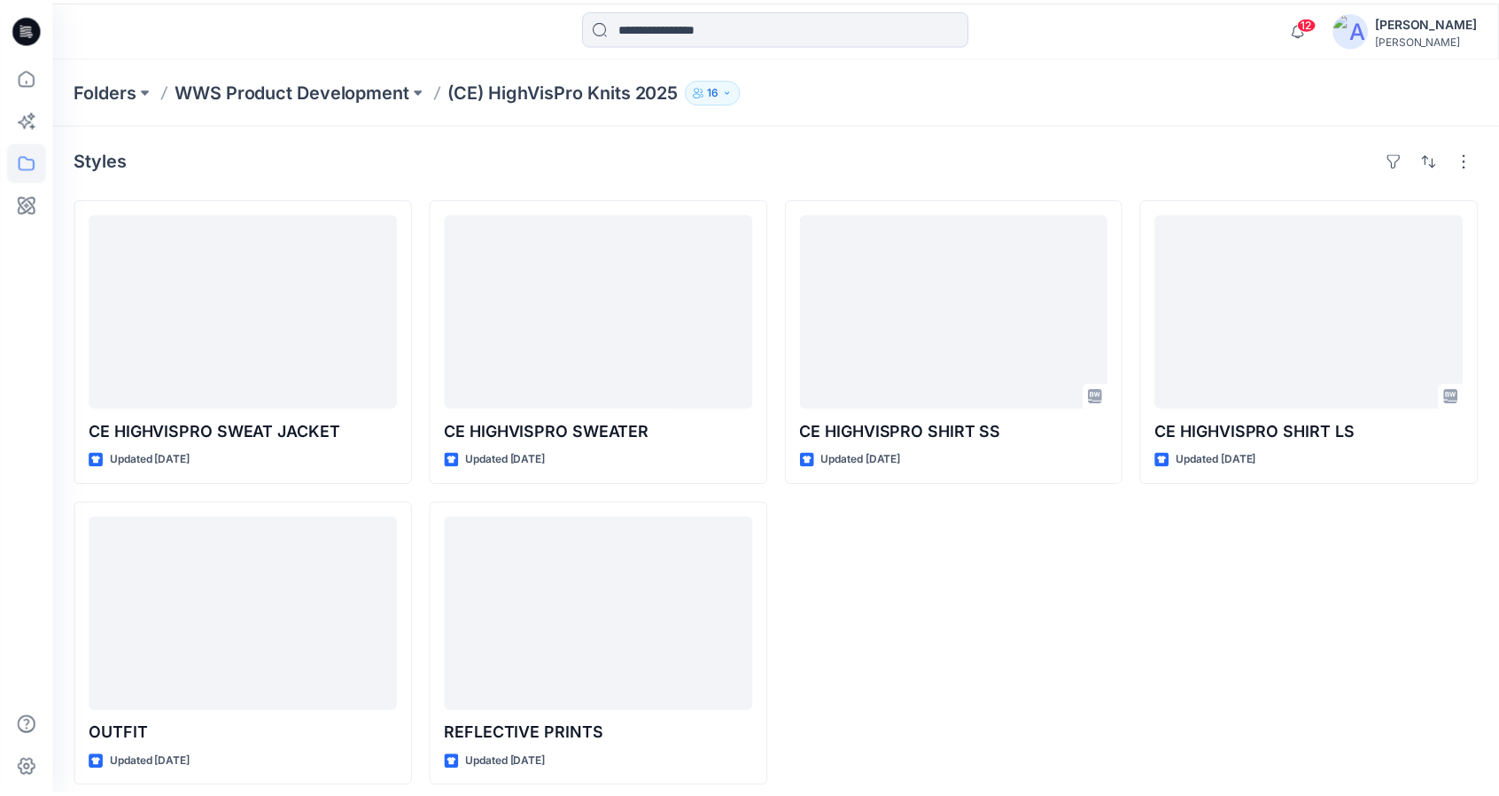
scroll to position [12, 0]
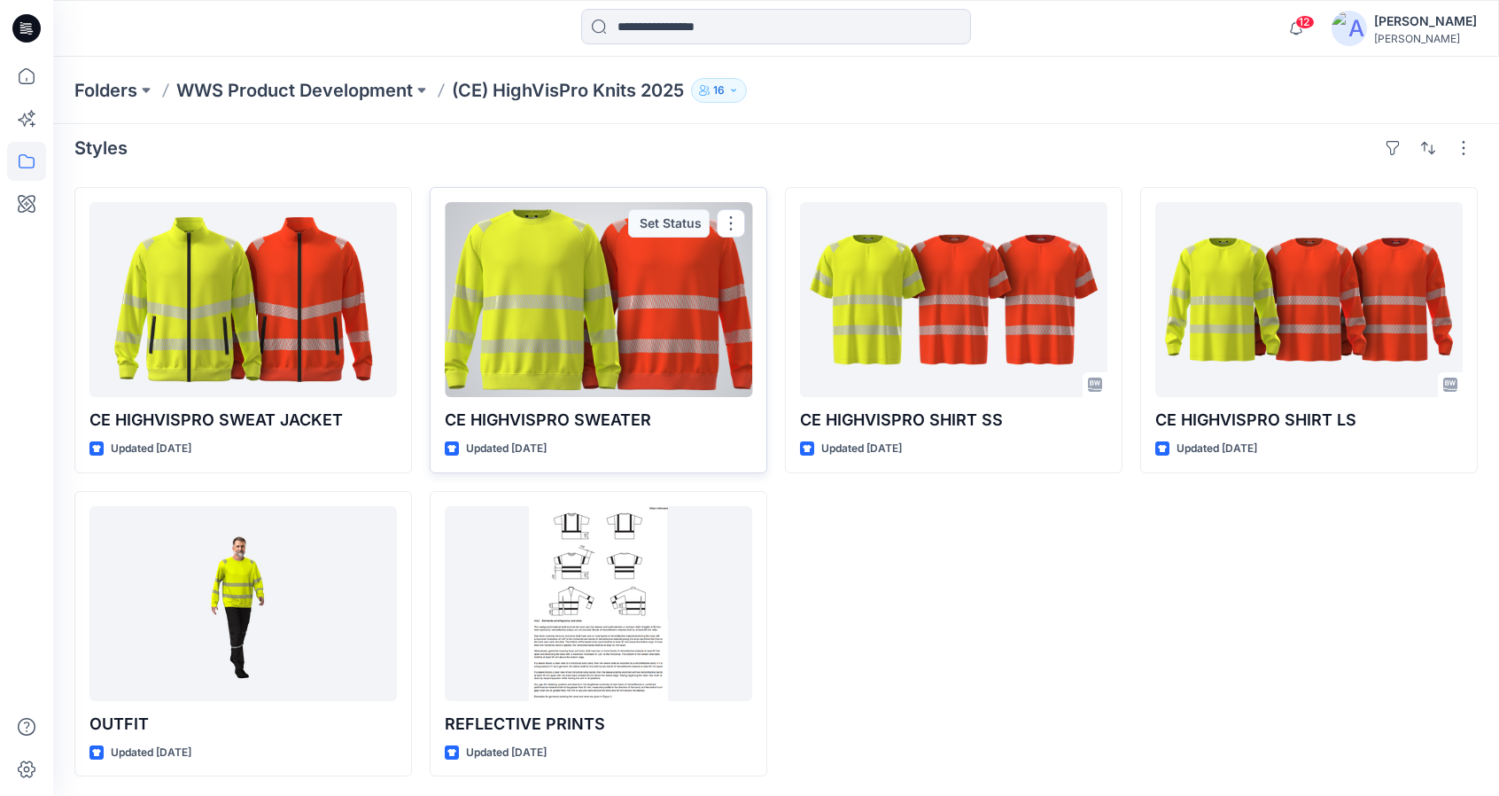
click at [595, 251] on div at bounding box center [598, 299] width 307 height 195
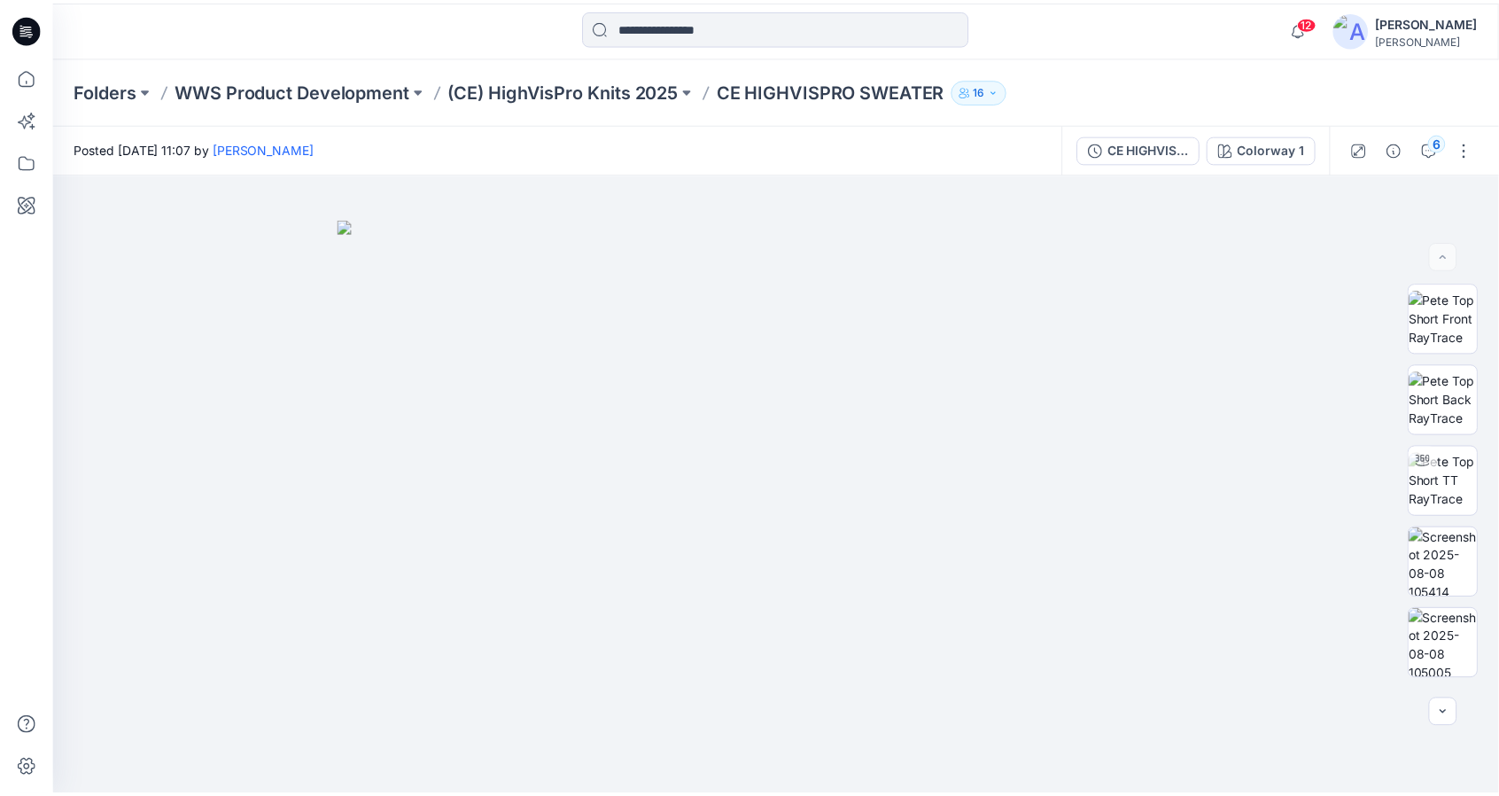
scroll to position [12, 0]
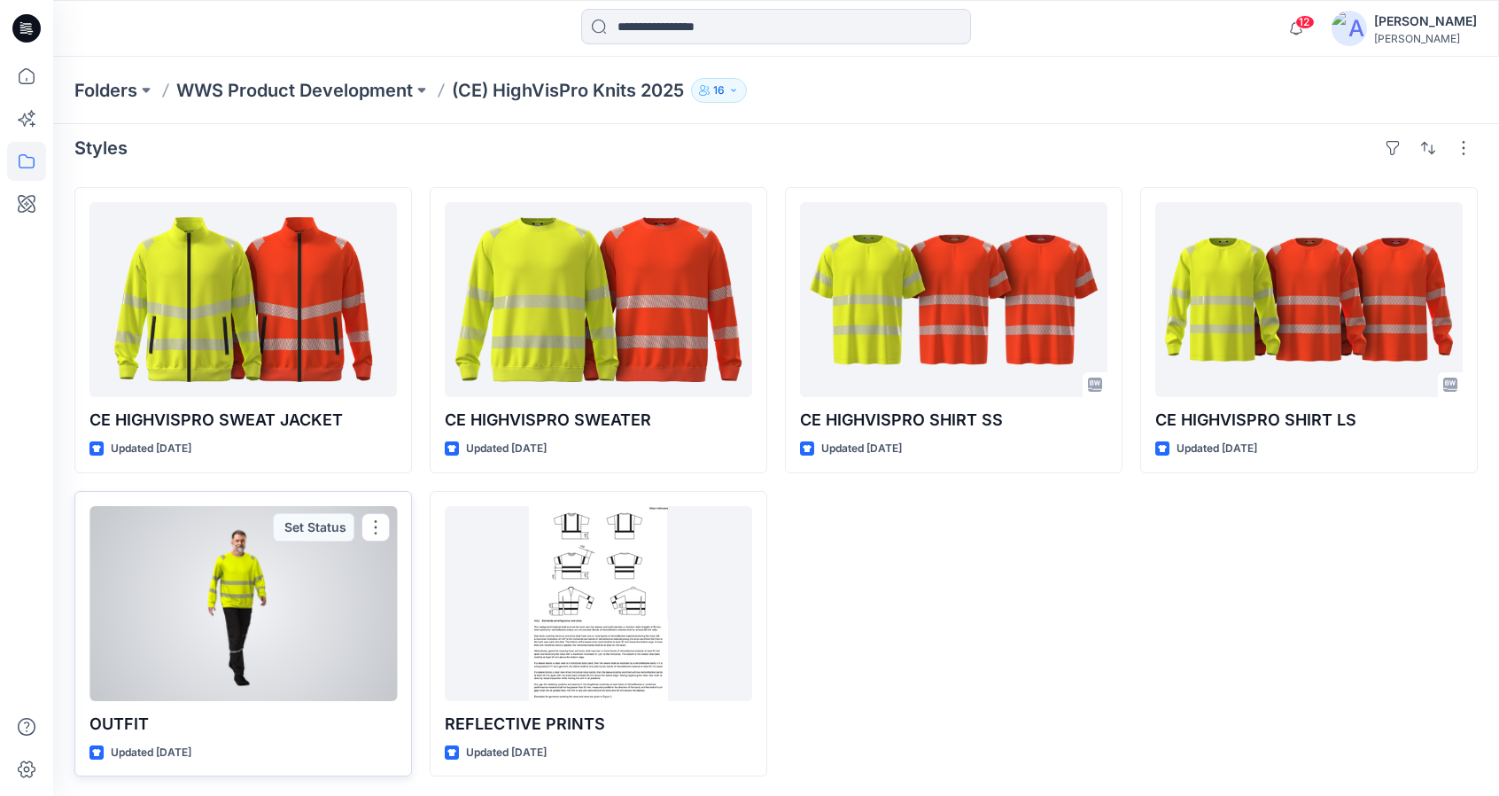
click at [329, 612] on div at bounding box center [242, 603] width 307 height 195
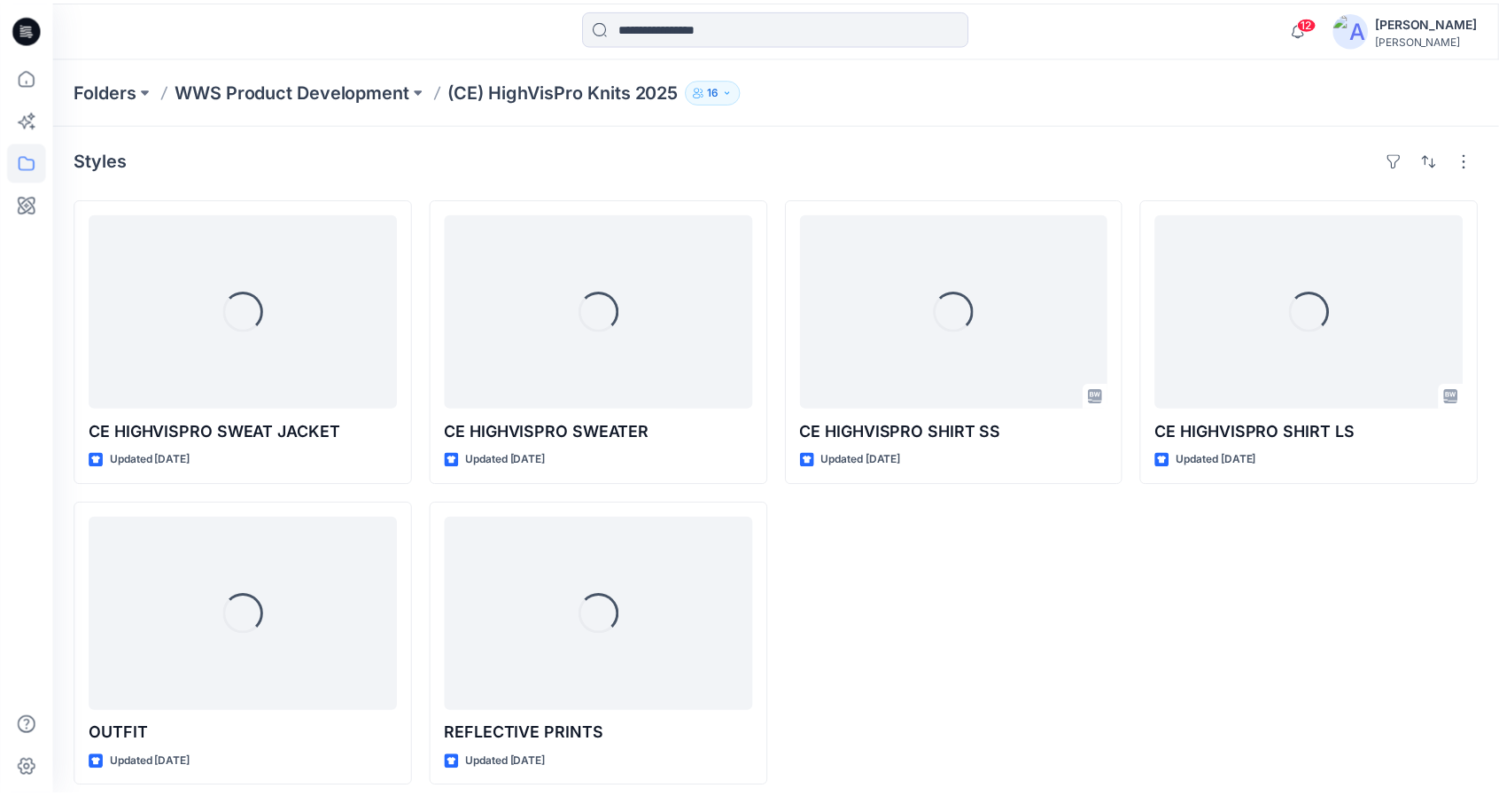
scroll to position [12, 0]
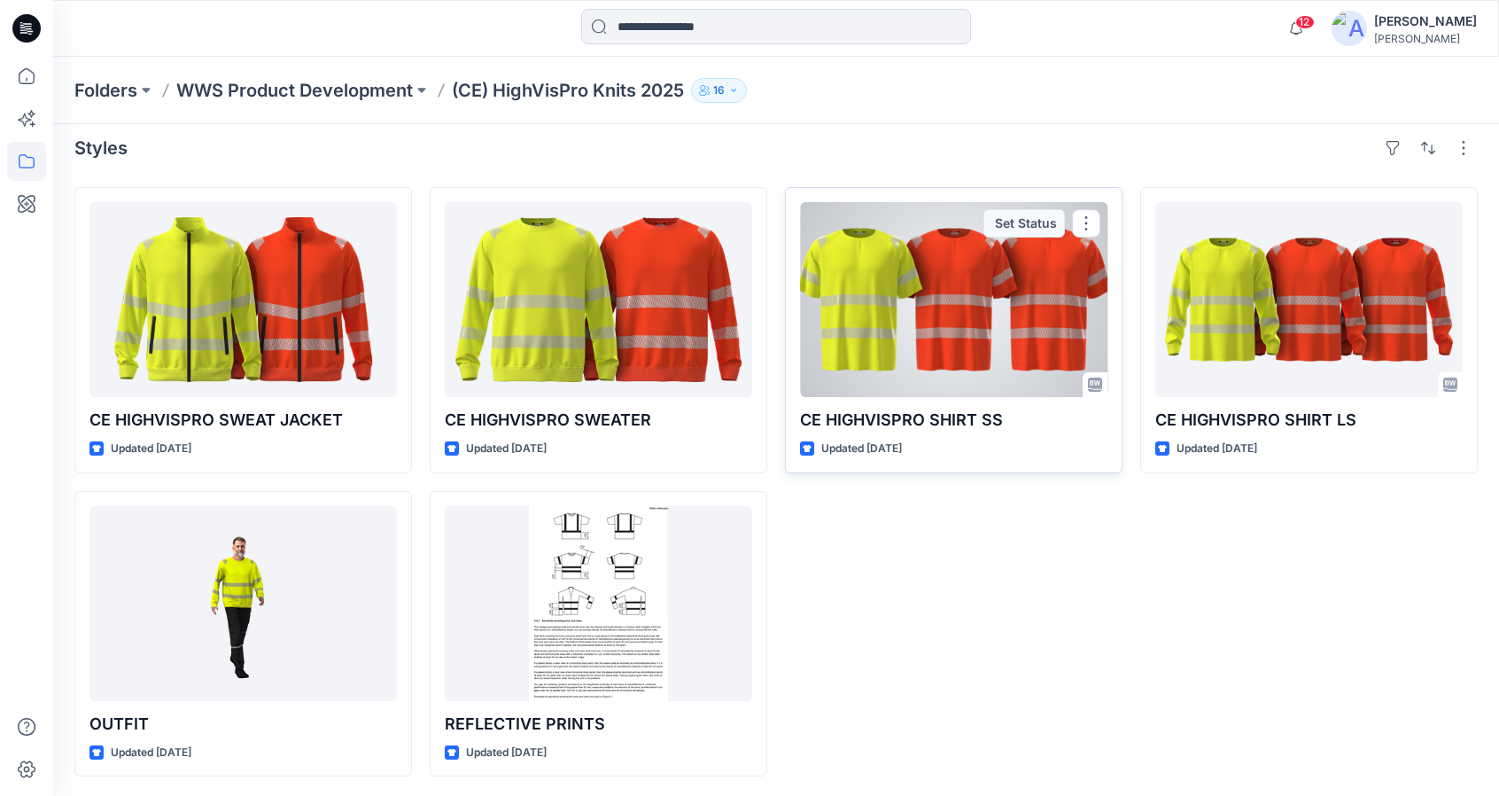
click at [984, 306] on div at bounding box center [953, 299] width 307 height 195
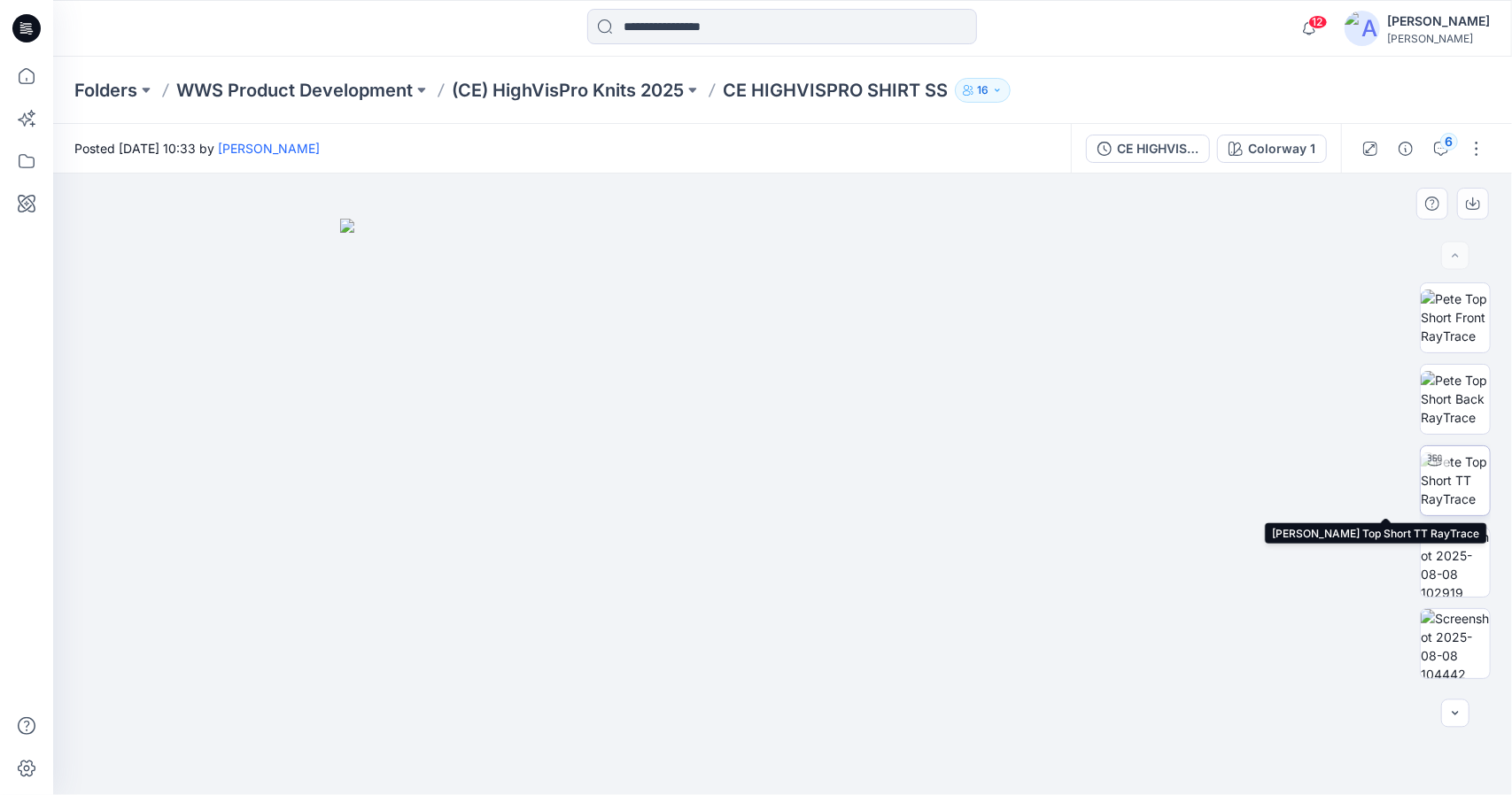
click at [1450, 469] on img at bounding box center [1454, 480] width 69 height 56
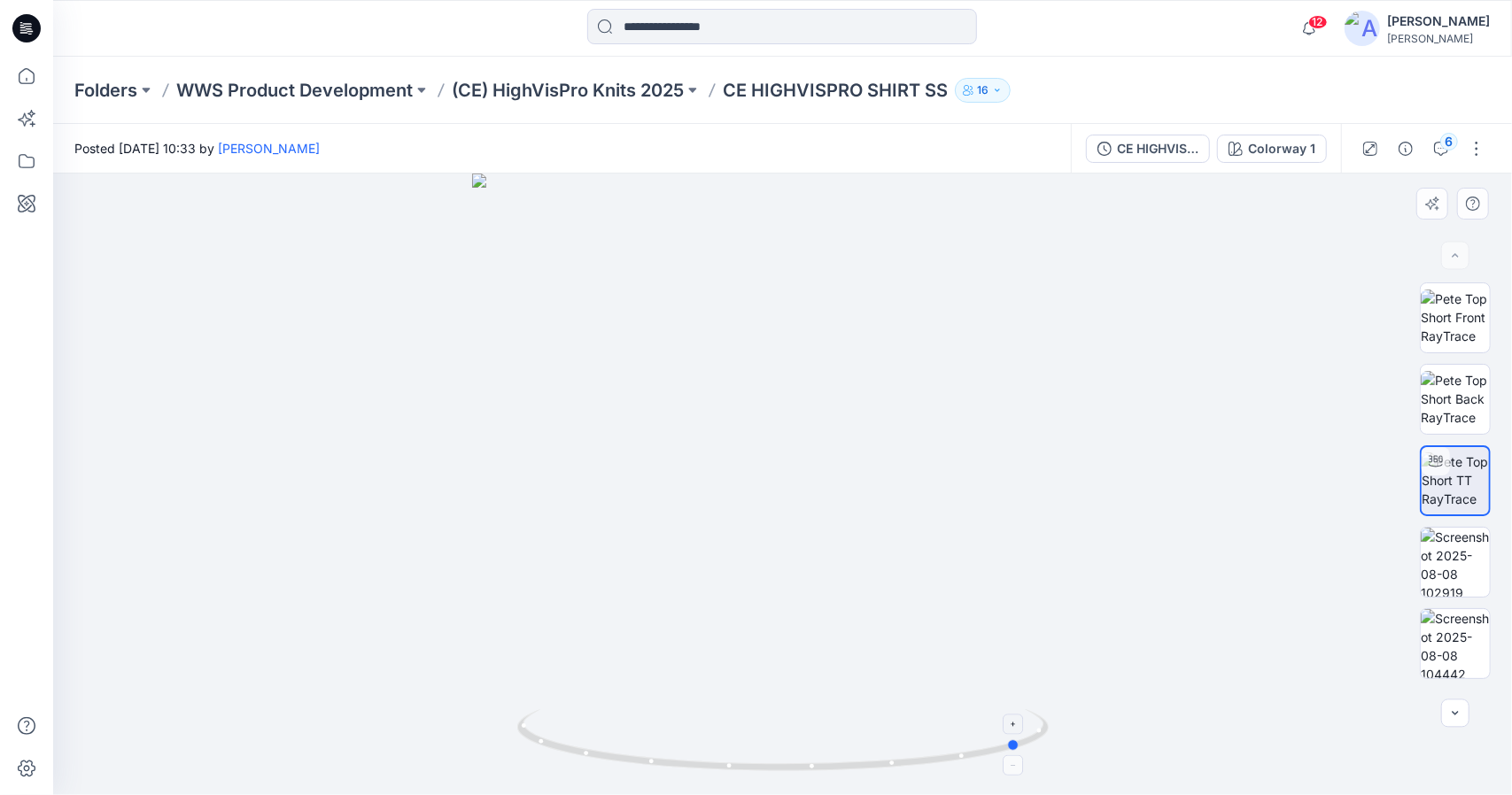
drag, startPoint x: 782, startPoint y: 768, endPoint x: 1022, endPoint y: 753, distance: 240.5
click at [1022, 753] on icon at bounding box center [785, 742] width 536 height 66
click at [1009, 746] on circle at bounding box center [1014, 745] width 11 height 11
drag, startPoint x: 1013, startPoint y: 750, endPoint x: 825, endPoint y: 771, distance: 189.2
click at [825, 771] on icon at bounding box center [785, 742] width 536 height 66
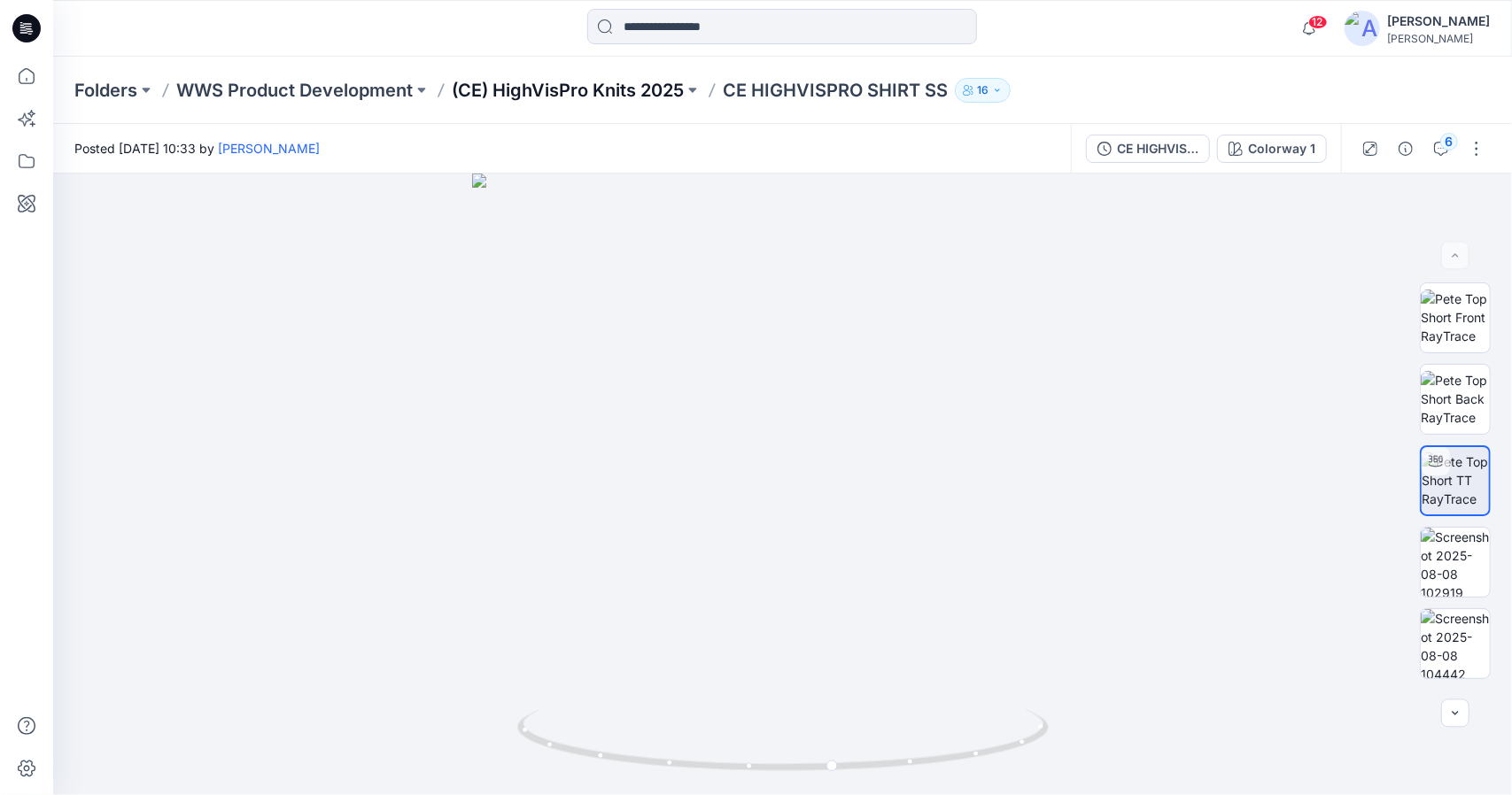
click at [588, 91] on p "(CE) HighVisPro Knits 2025" at bounding box center [568, 90] width 232 height 25
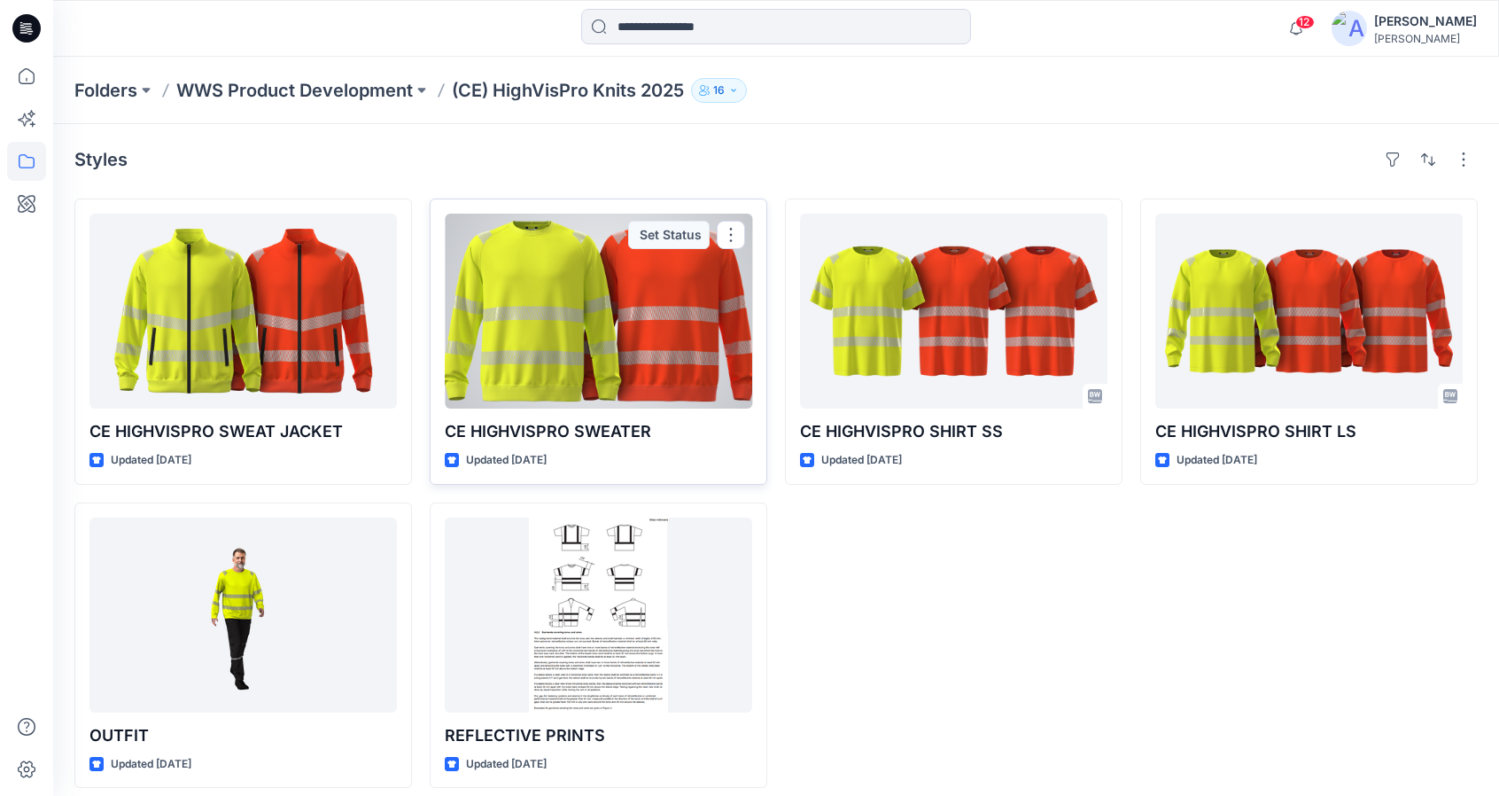
click at [618, 350] on div at bounding box center [598, 311] width 307 height 195
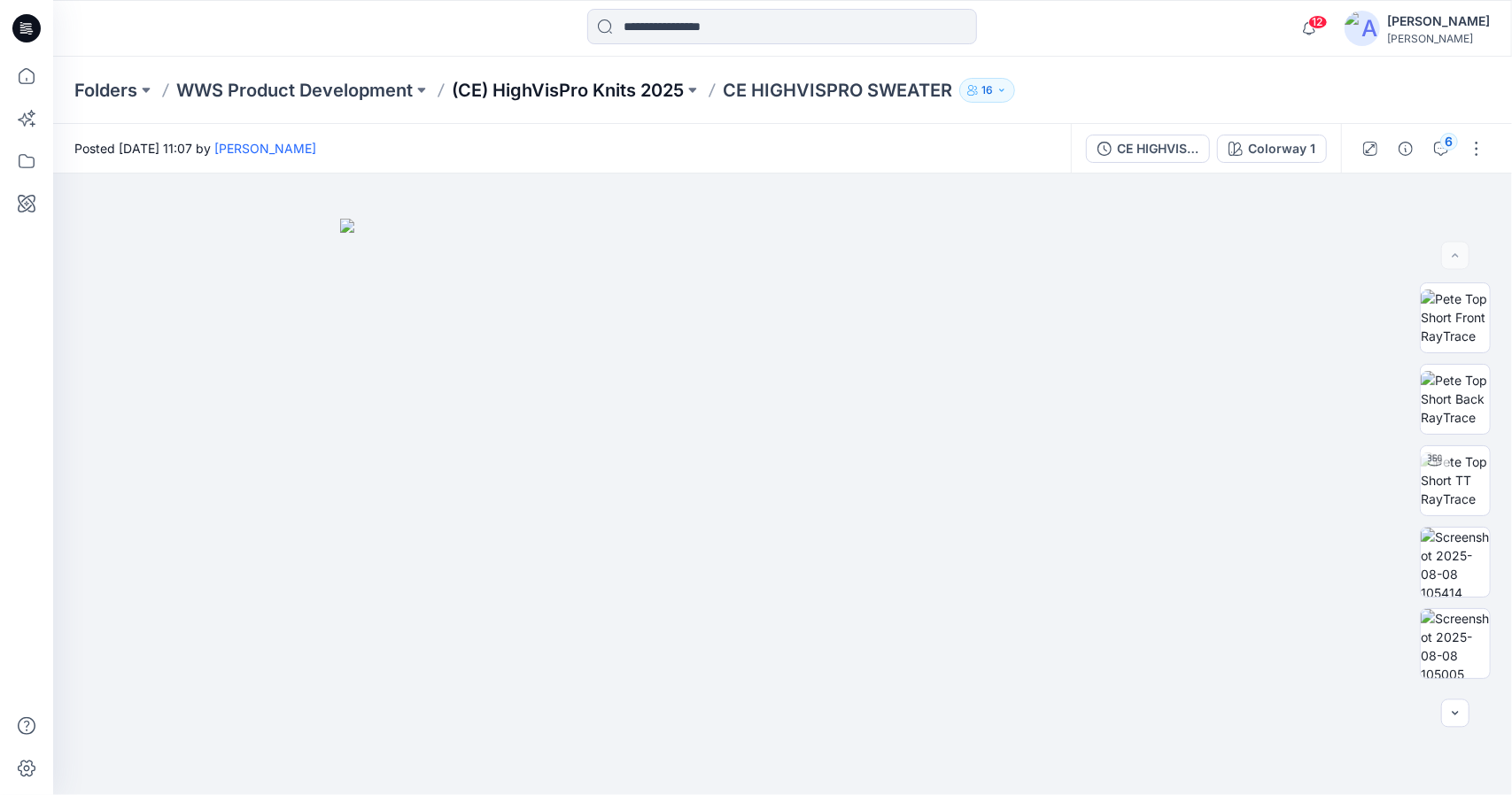
click at [598, 87] on p "(CE) HighVisPro Knits 2025" at bounding box center [568, 90] width 232 height 25
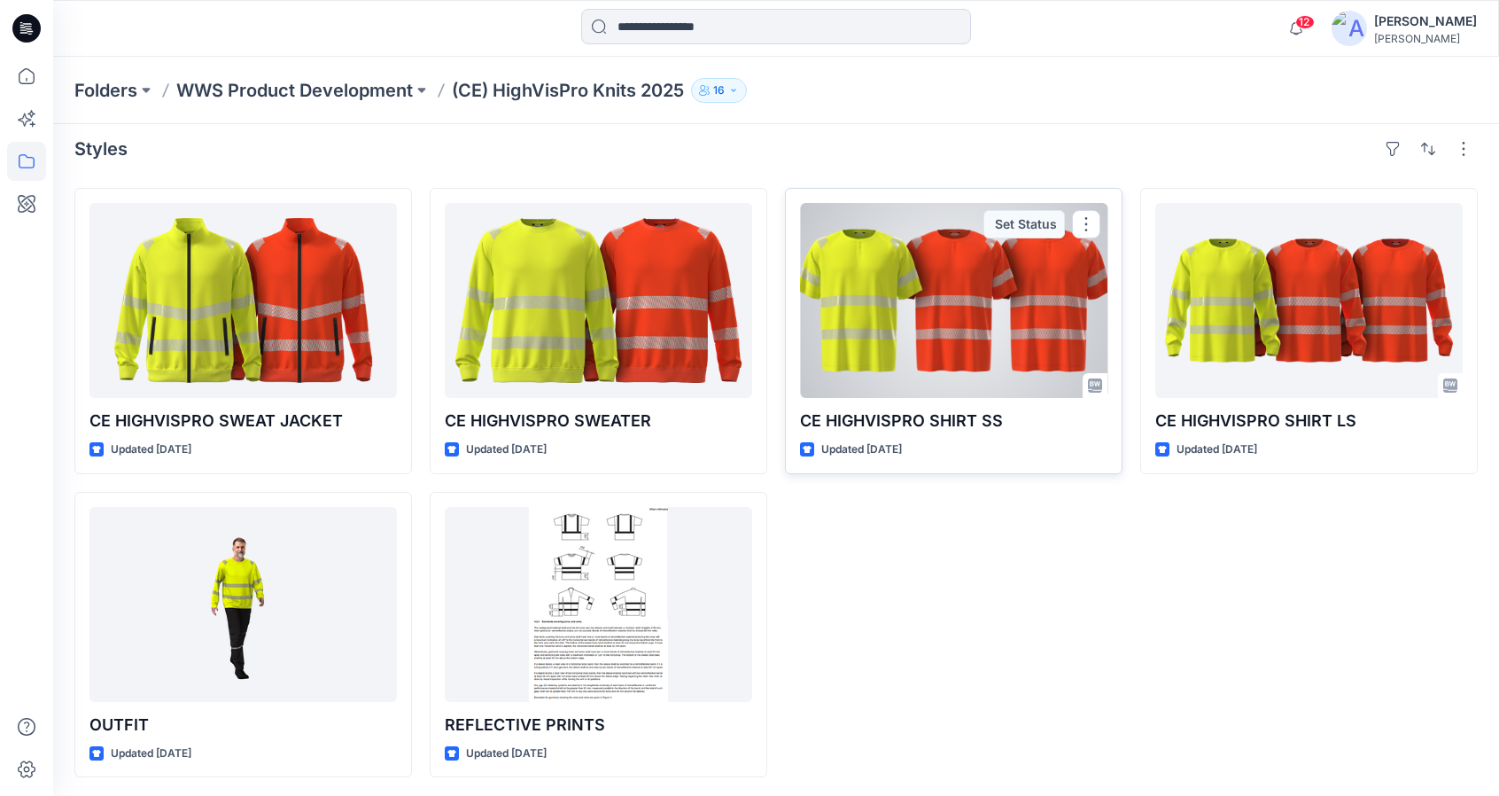
scroll to position [12, 0]
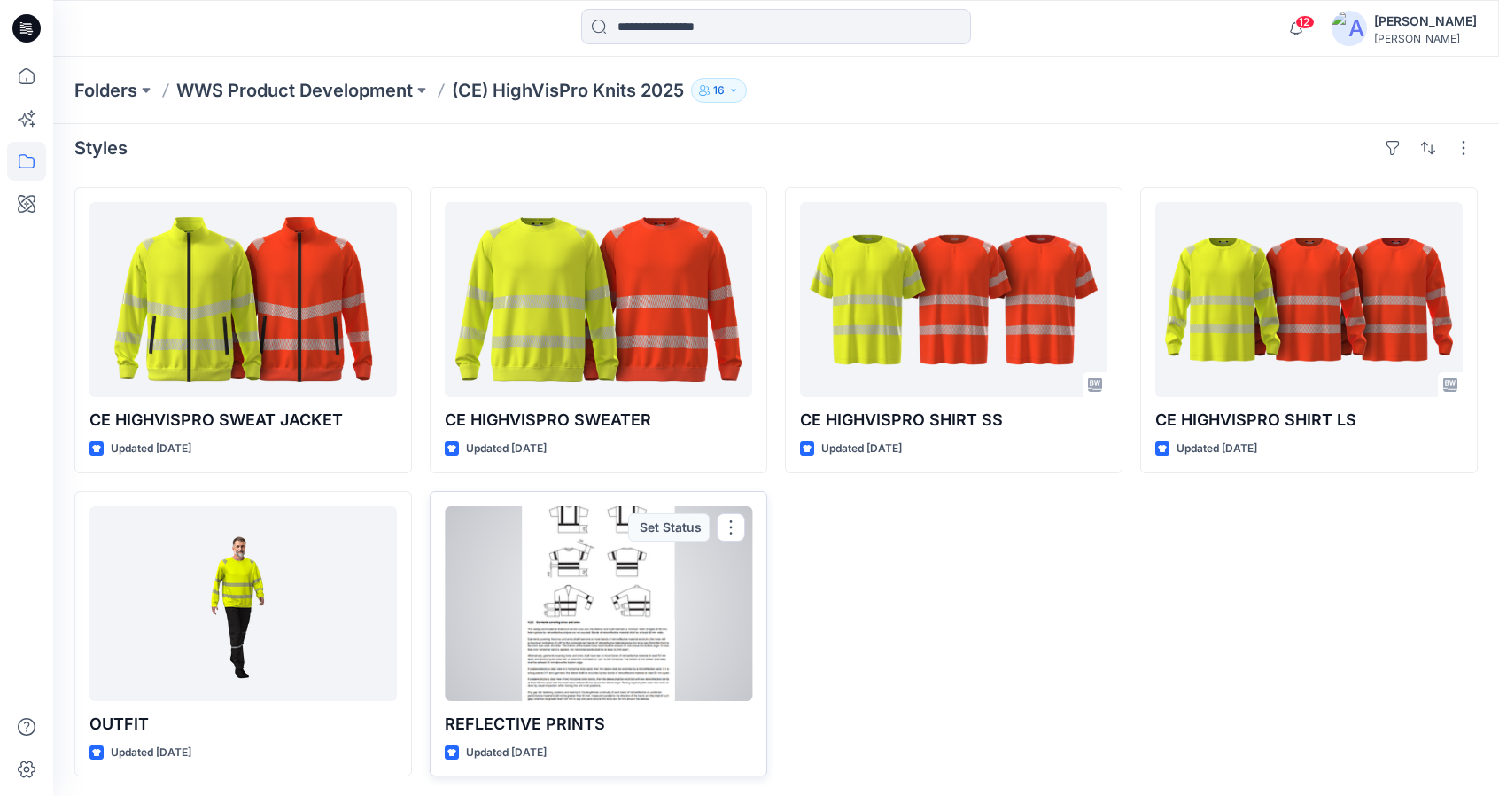
click at [635, 595] on div at bounding box center [598, 603] width 307 height 195
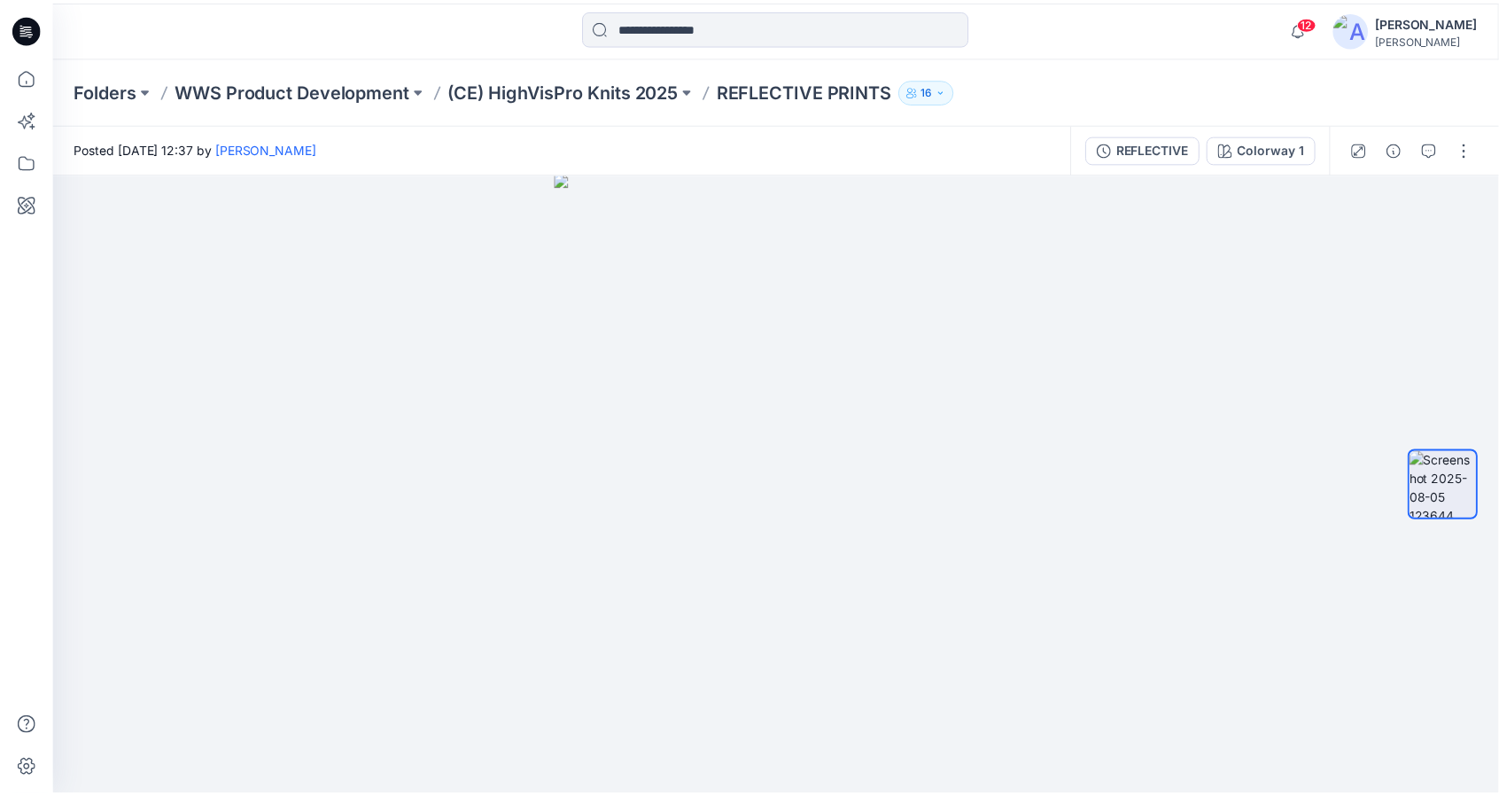
scroll to position [12, 0]
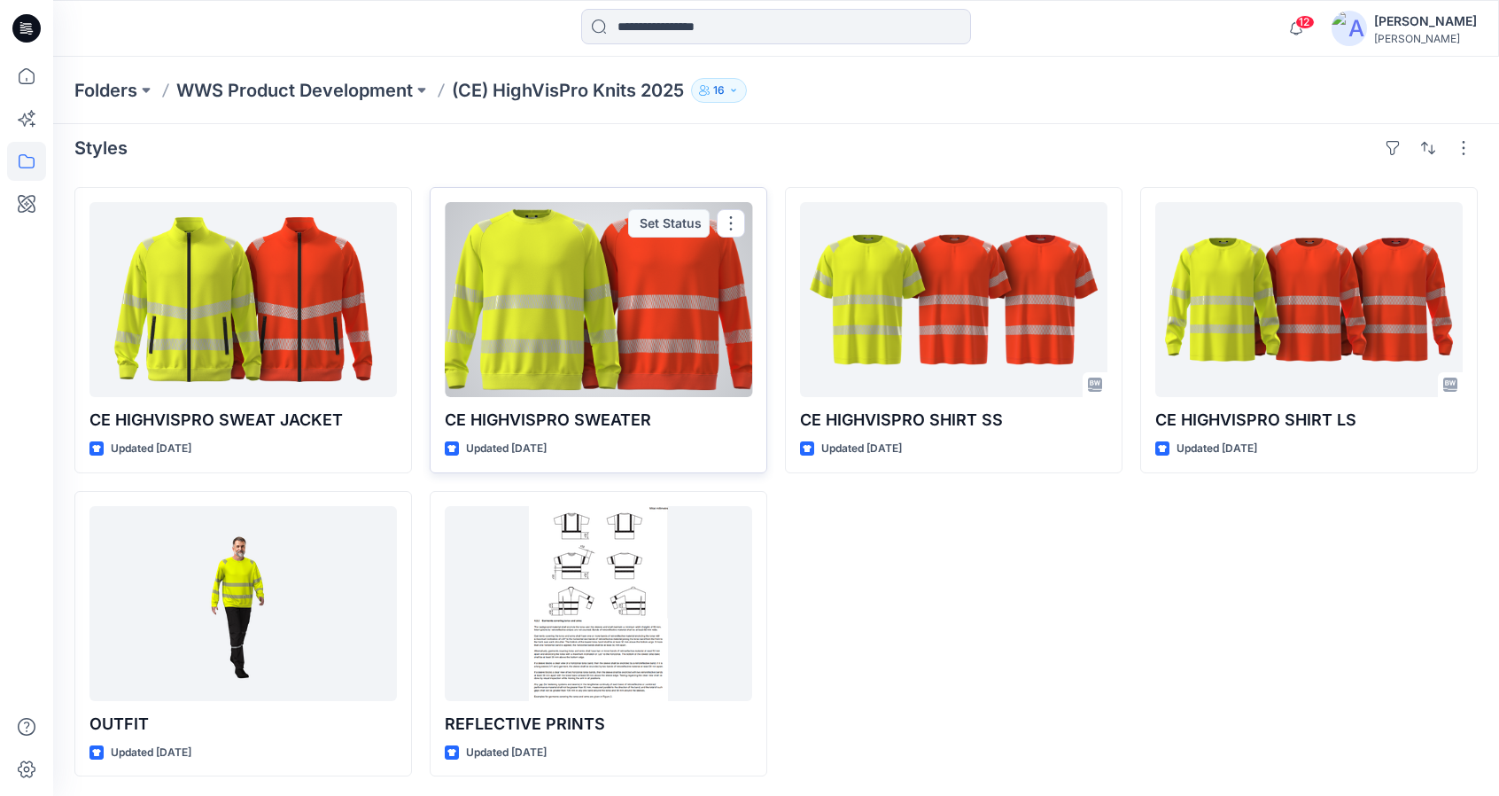
click at [597, 330] on div at bounding box center [598, 299] width 307 height 195
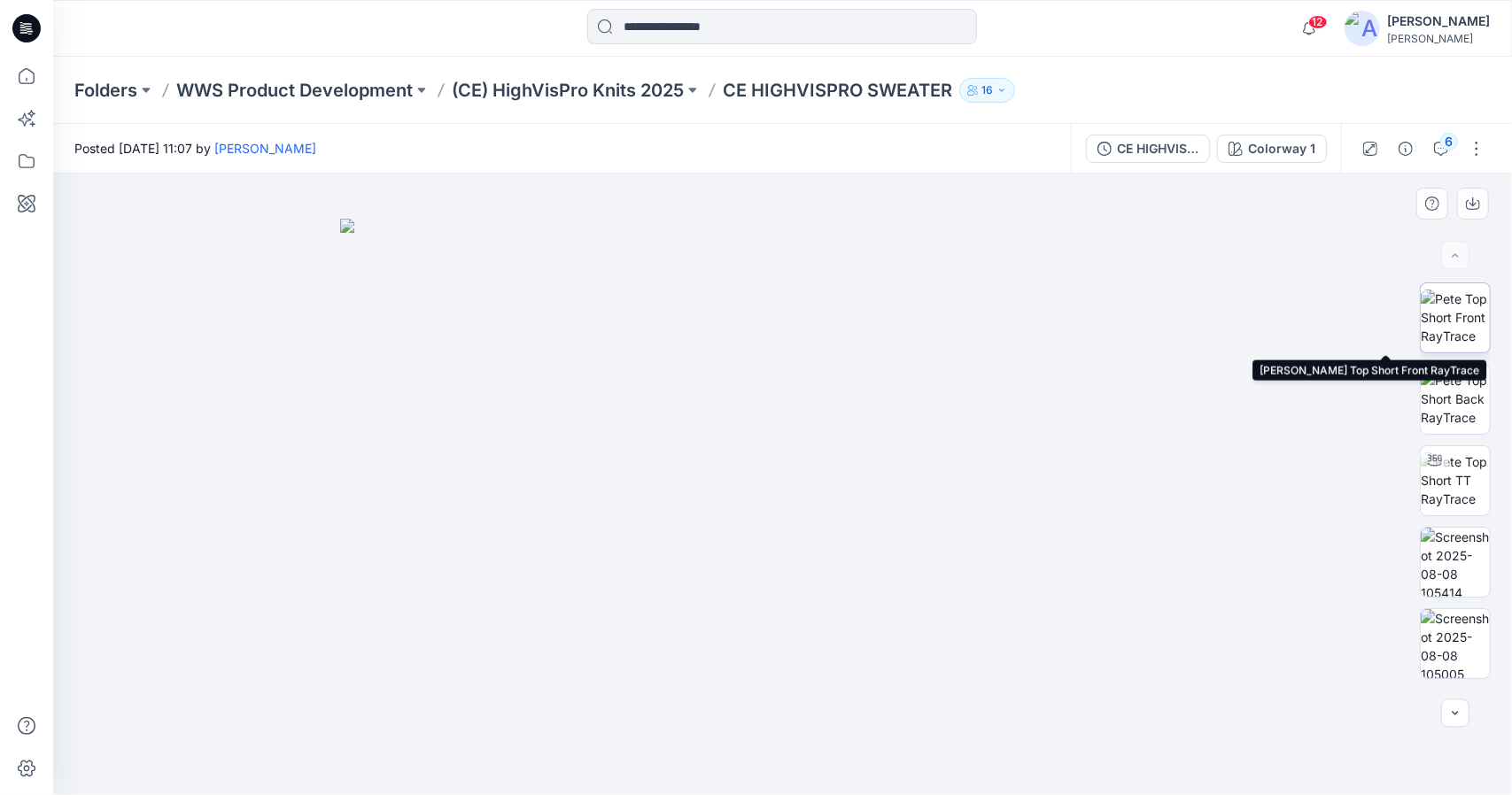
click at [1457, 331] on img at bounding box center [1454, 318] width 69 height 56
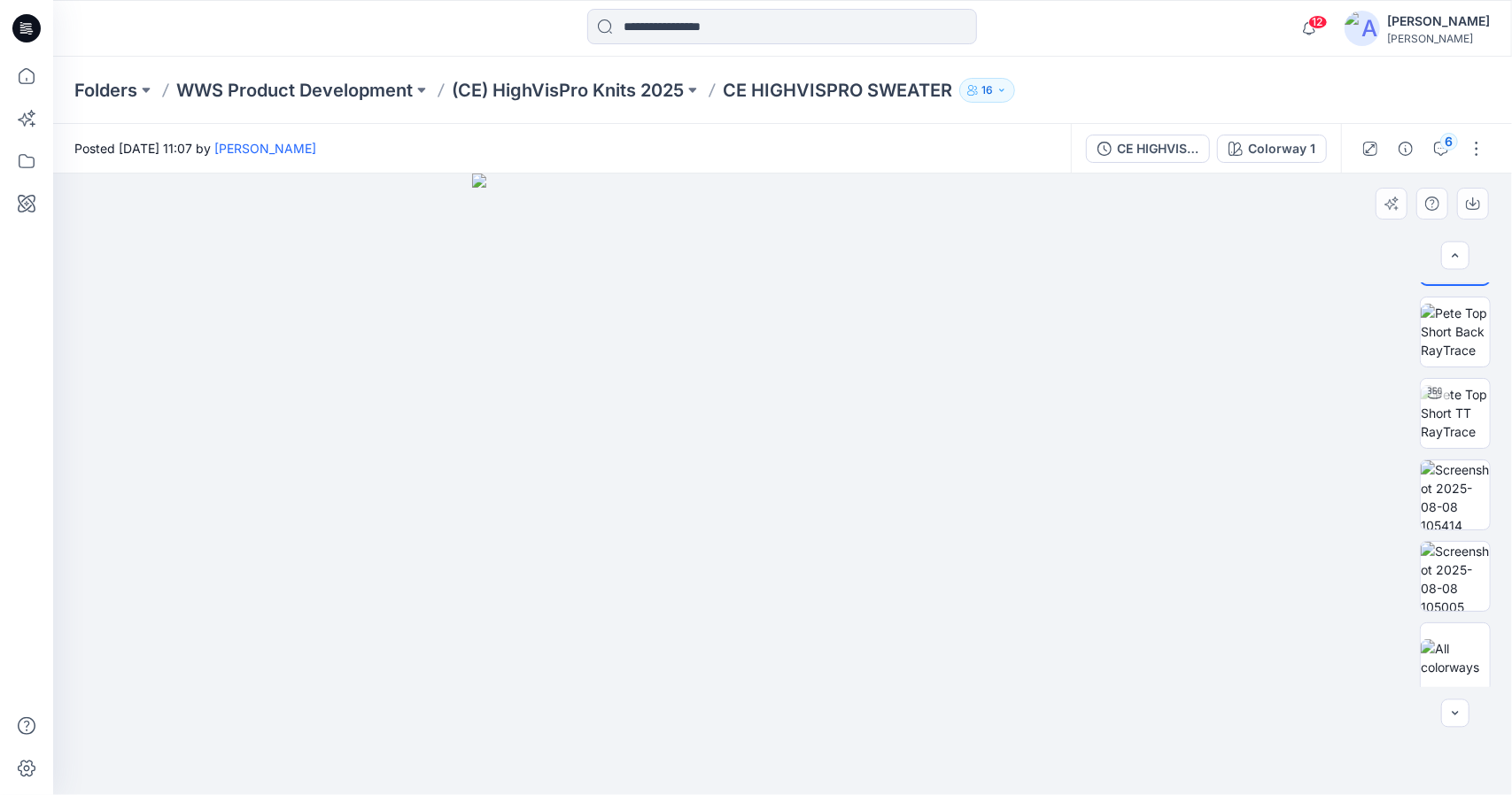
scroll to position [73, 0]
click at [1483, 144] on button "button" at bounding box center [1476, 149] width 28 height 28
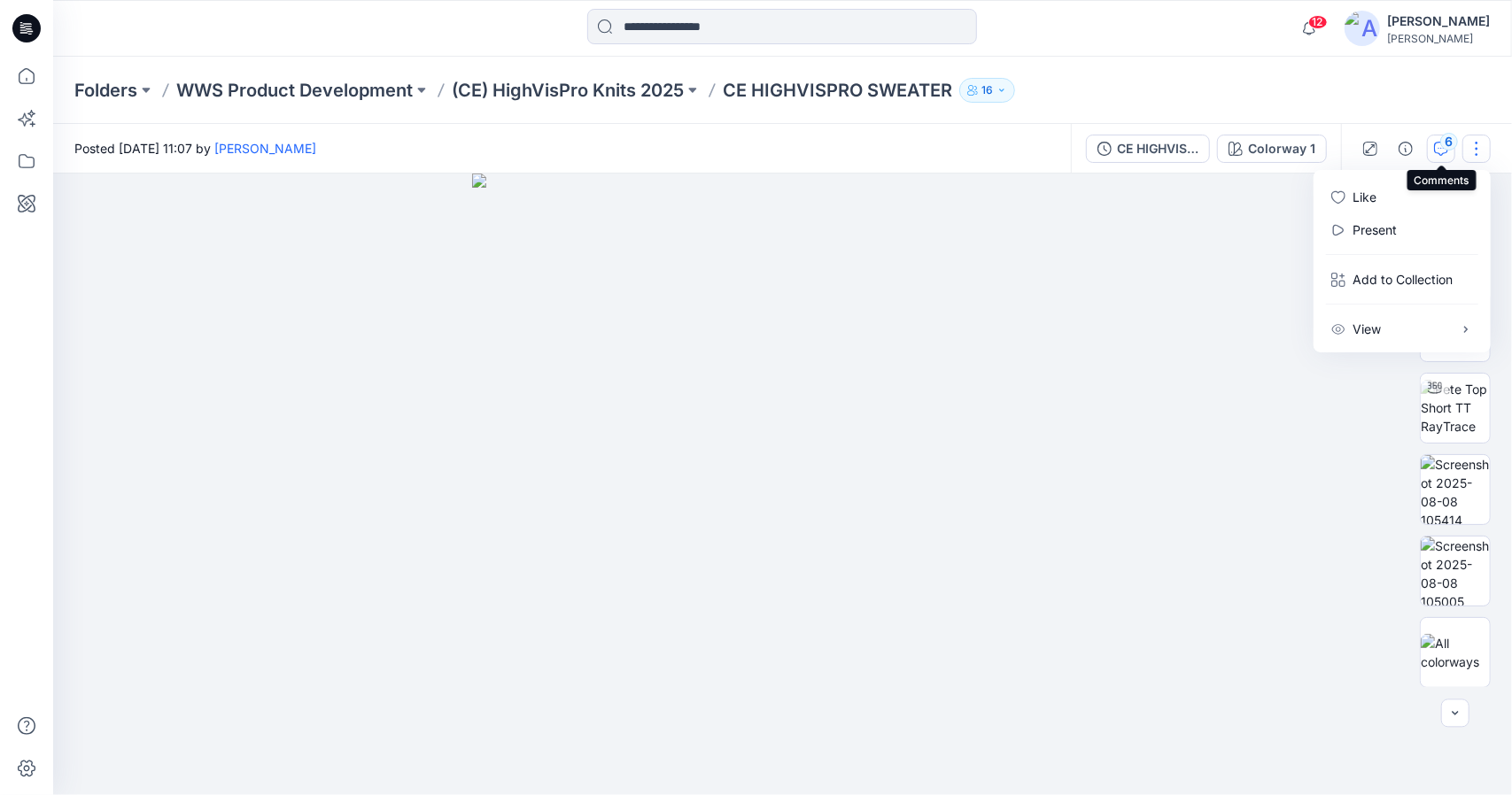
click at [1443, 143] on div "6" at bounding box center [1449, 142] width 18 height 18
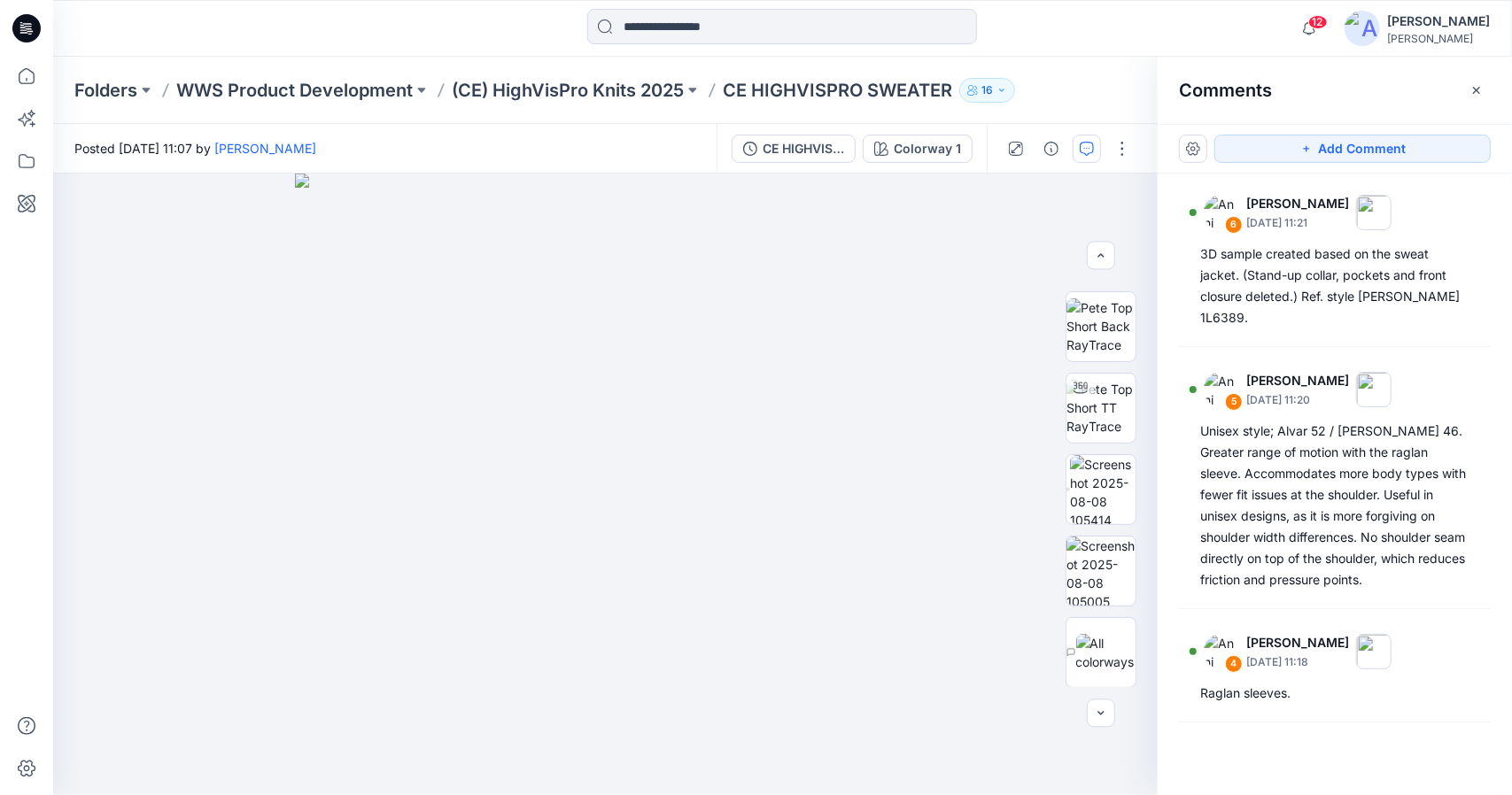
scroll to position [0, 0]
click at [1479, 96] on icon "button" at bounding box center [1476, 90] width 14 height 14
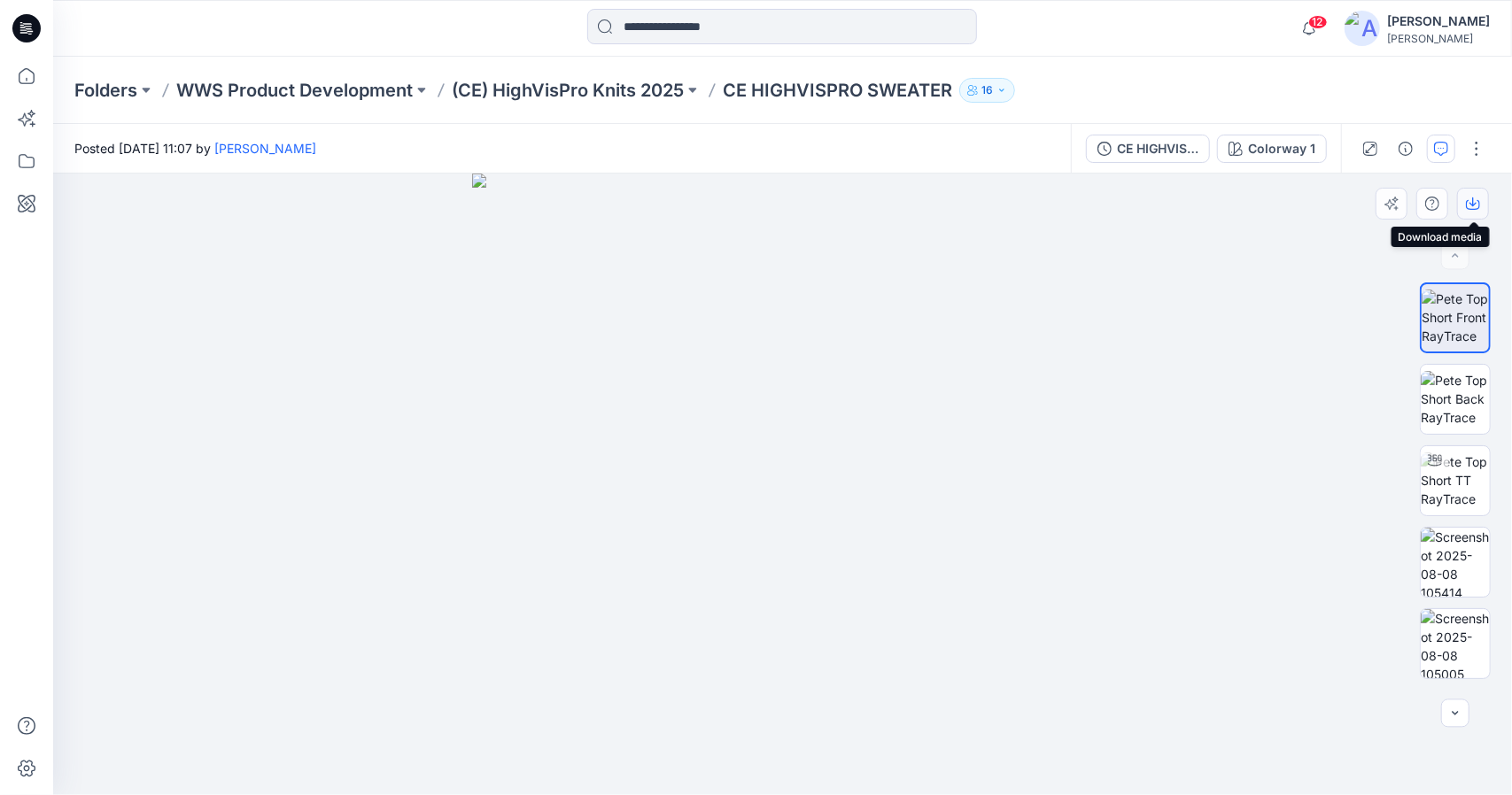
click at [1472, 198] on icon "button" at bounding box center [1473, 204] width 14 height 14
click at [622, 91] on p "(CE) HighVisPro Knits 2025" at bounding box center [568, 90] width 232 height 25
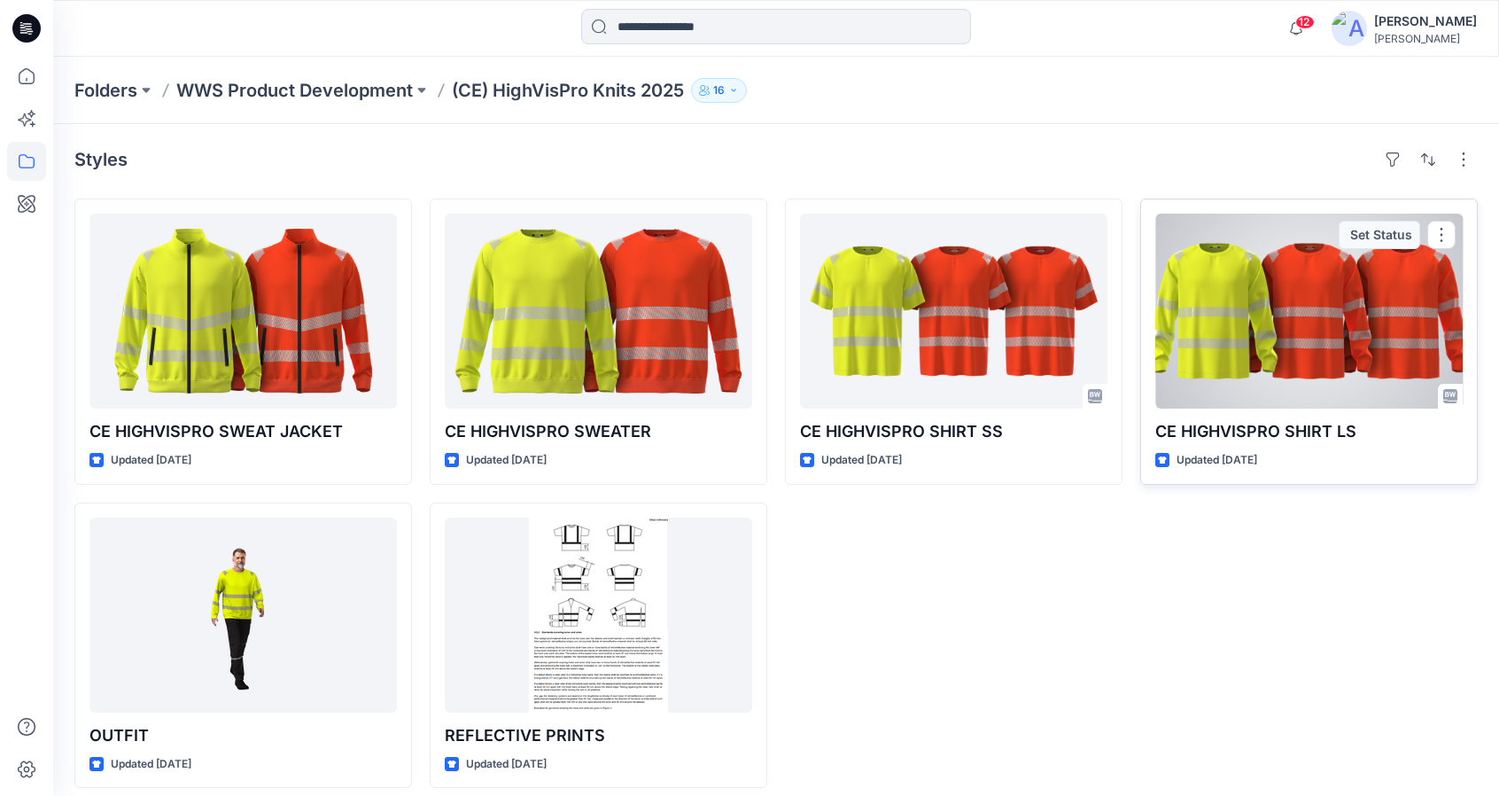
click at [1329, 336] on div at bounding box center [1309, 311] width 307 height 195
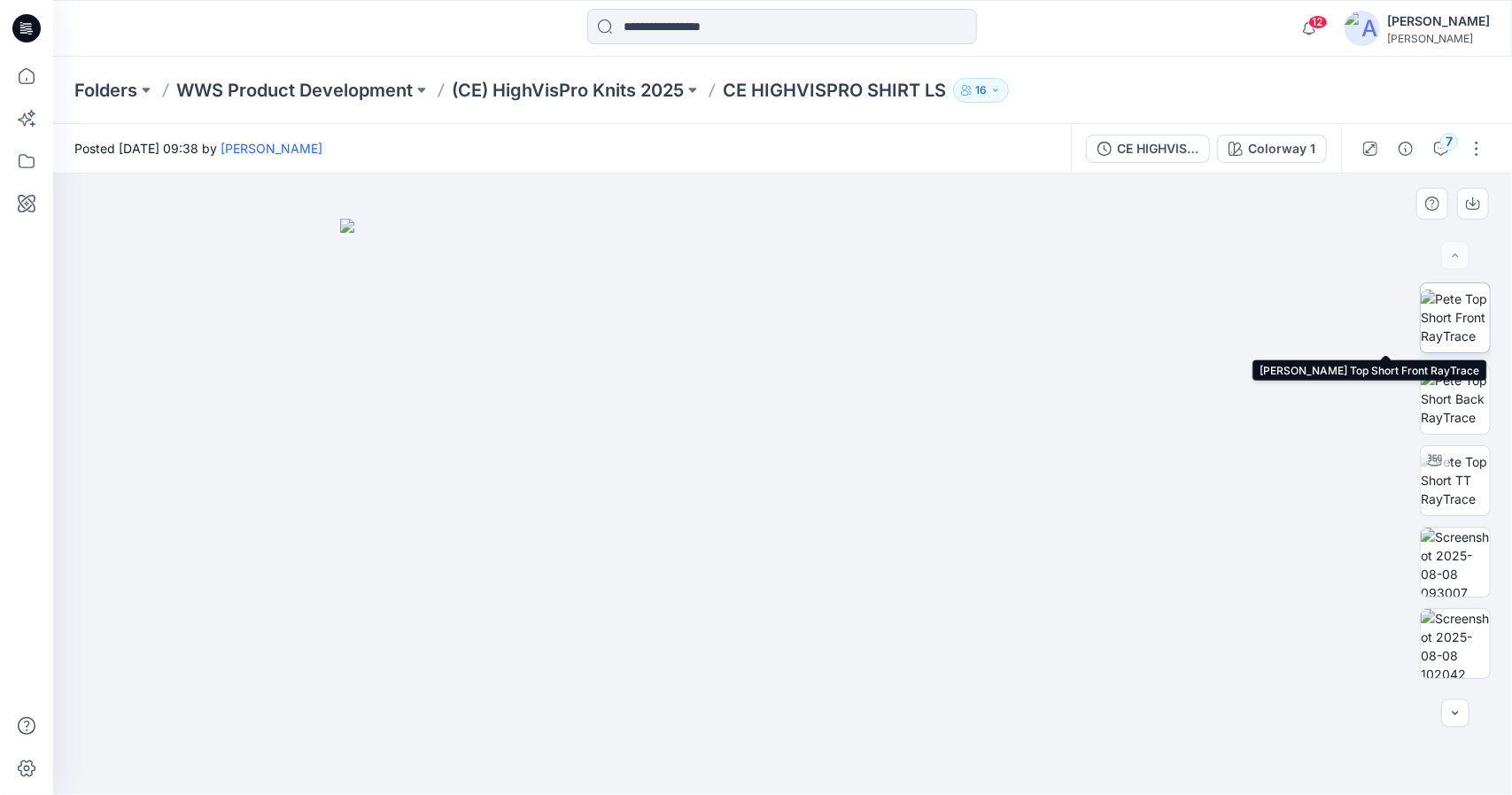
click at [1455, 319] on img at bounding box center [1454, 318] width 69 height 56
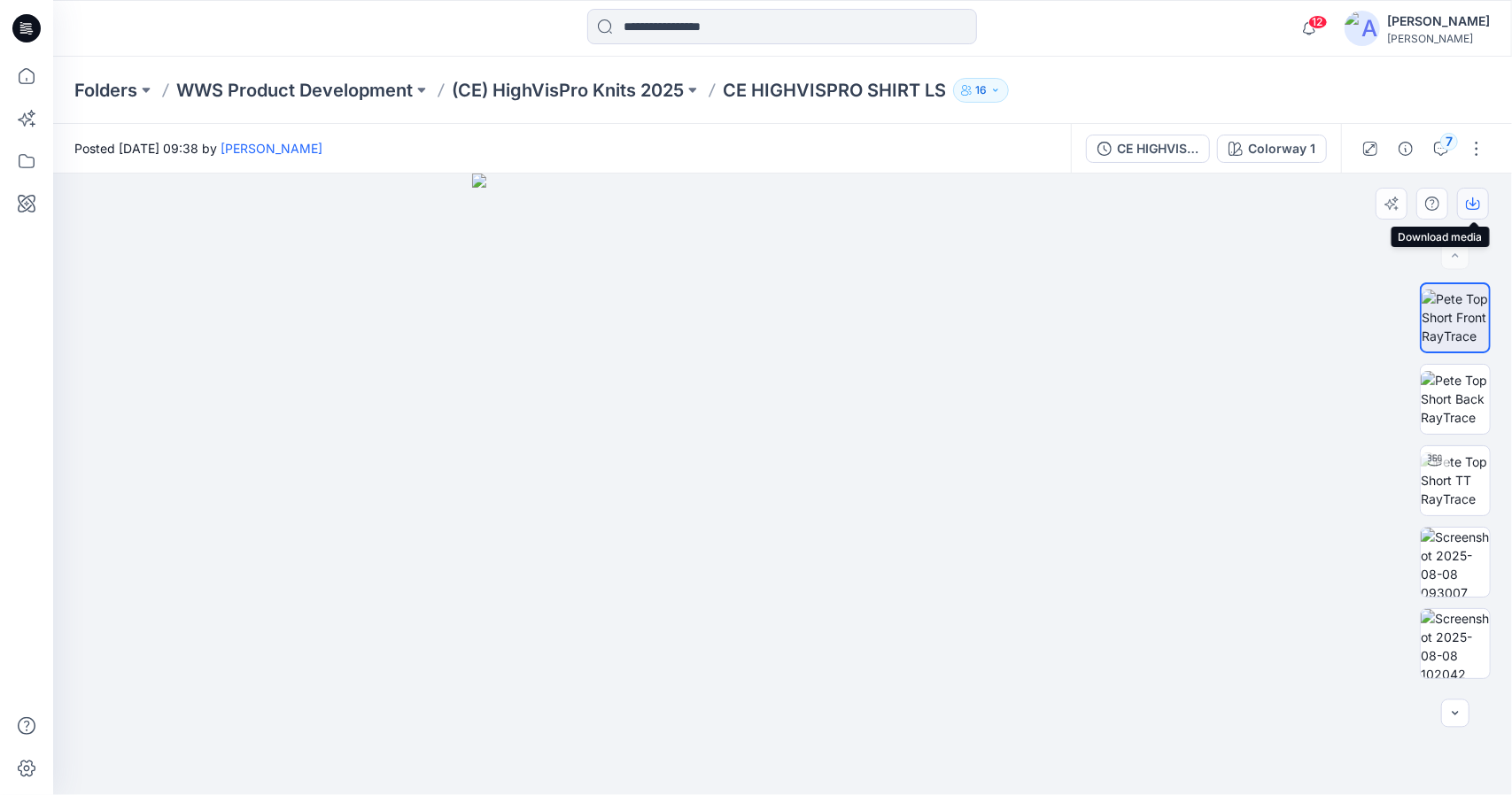
click at [1473, 202] on icon "button" at bounding box center [1472, 202] width 7 height 9
